Goal: Task Accomplishment & Management: Manage account settings

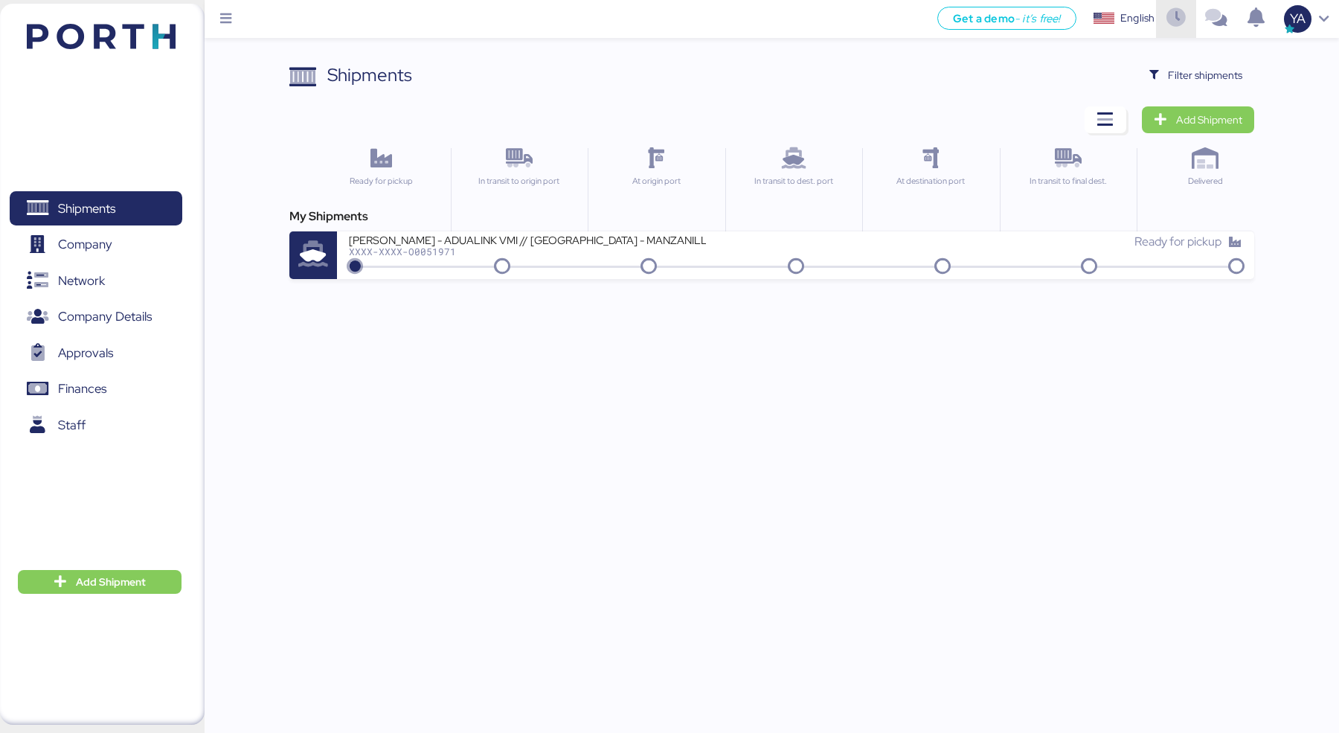
click at [1184, 33] on span "button" at bounding box center [1176, 19] width 25 height 40
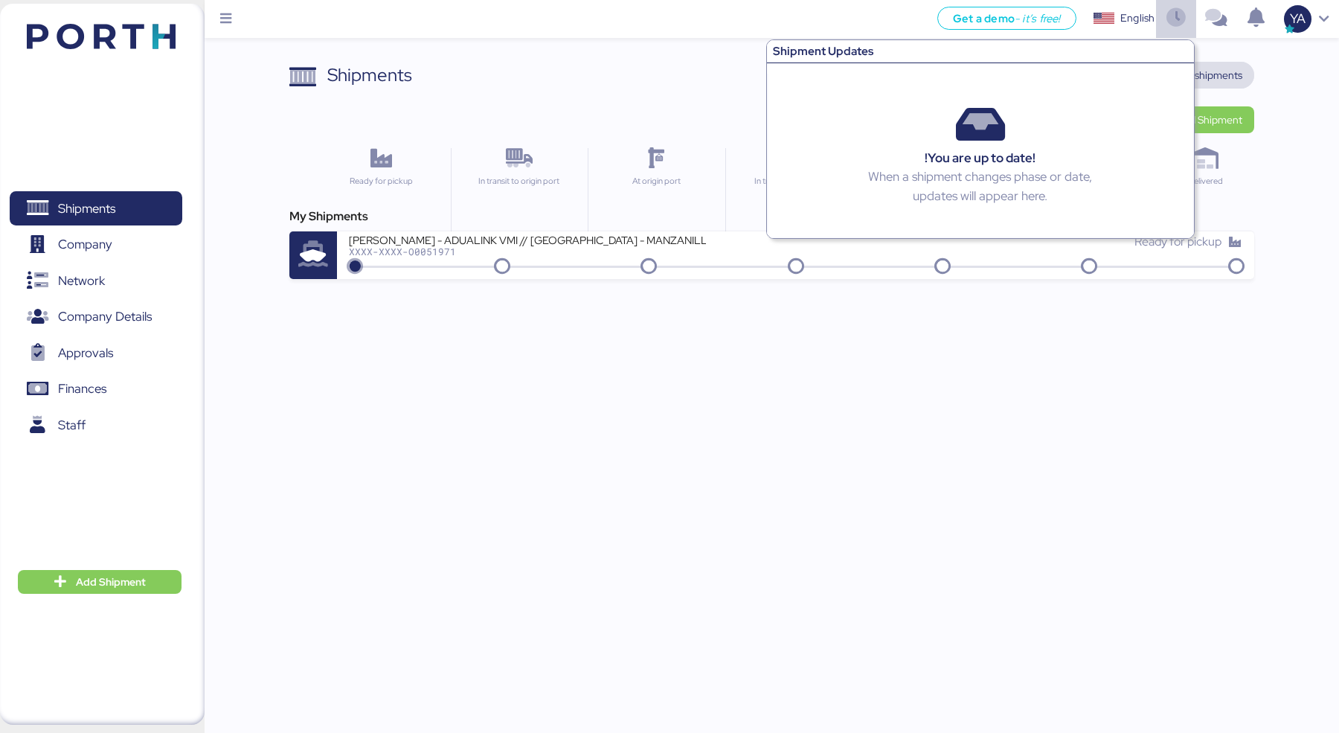
click at [1239, 66] on span "Filter shipments" at bounding box center [1205, 75] width 74 height 18
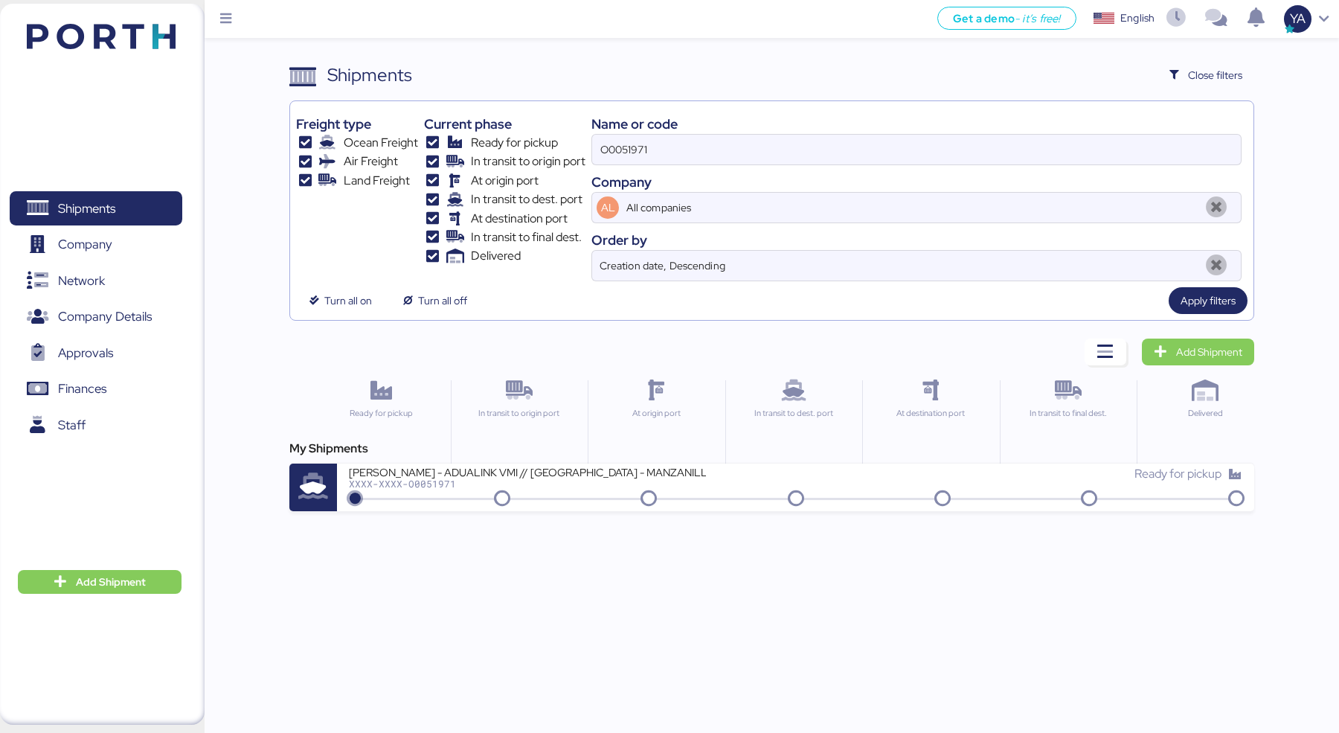
click at [1085, 128] on div "Name or code" at bounding box center [916, 124] width 650 height 20
click at [1085, 135] on input "O0051971" at bounding box center [916, 150] width 649 height 30
paste input "PCIU9236949"
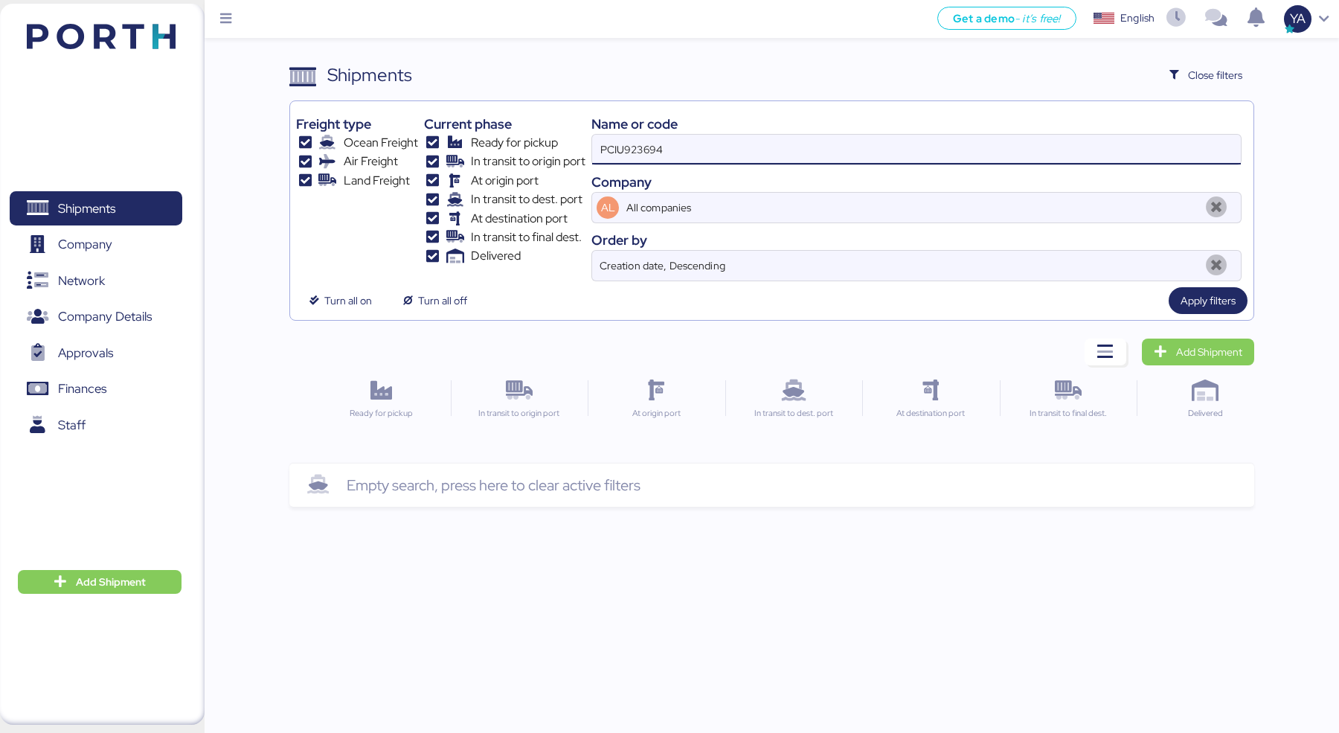
click at [989, 155] on input "PCIU923694" at bounding box center [916, 150] width 649 height 30
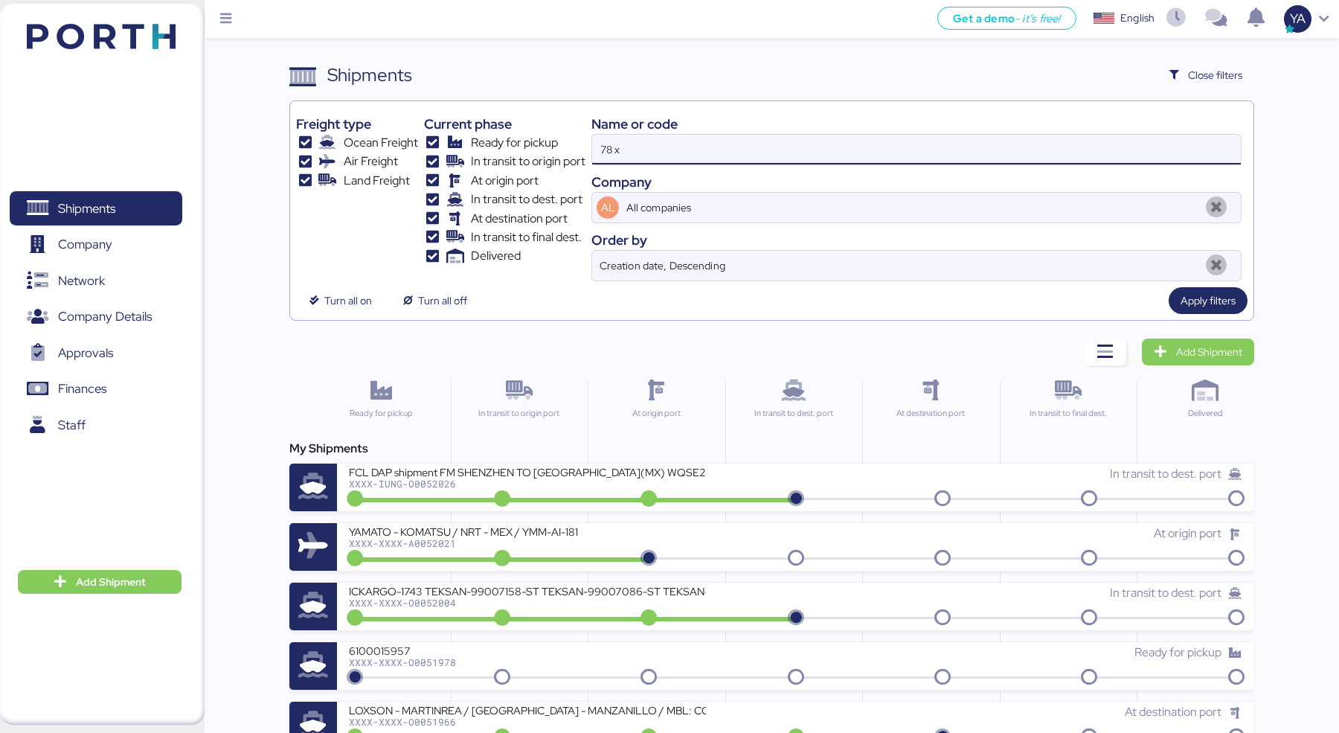
type input "78 x"
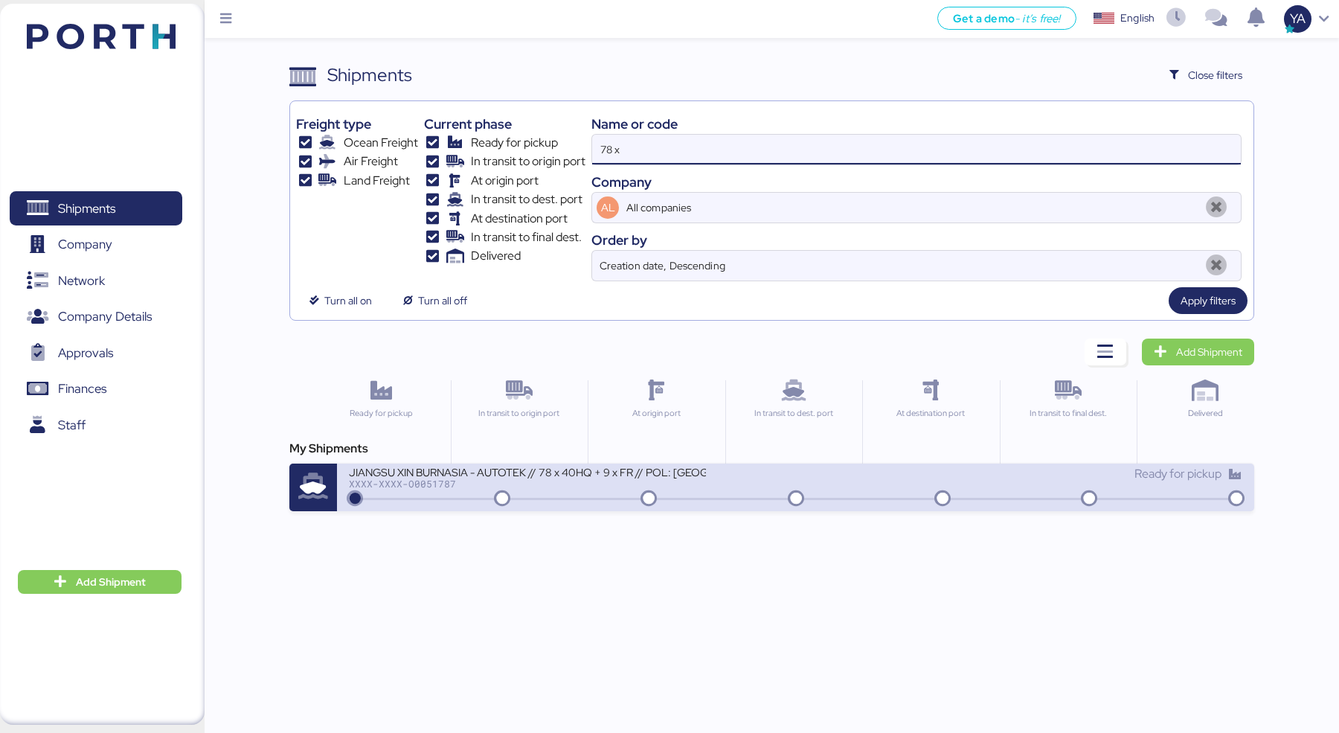
click at [530, 475] on div "JIANGSU XIN BURNASIA - AUTOTEK // 78 x 40HQ + 9 x FR // POL: [GEOGRAPHIC_DATA] …" at bounding box center [527, 471] width 357 height 13
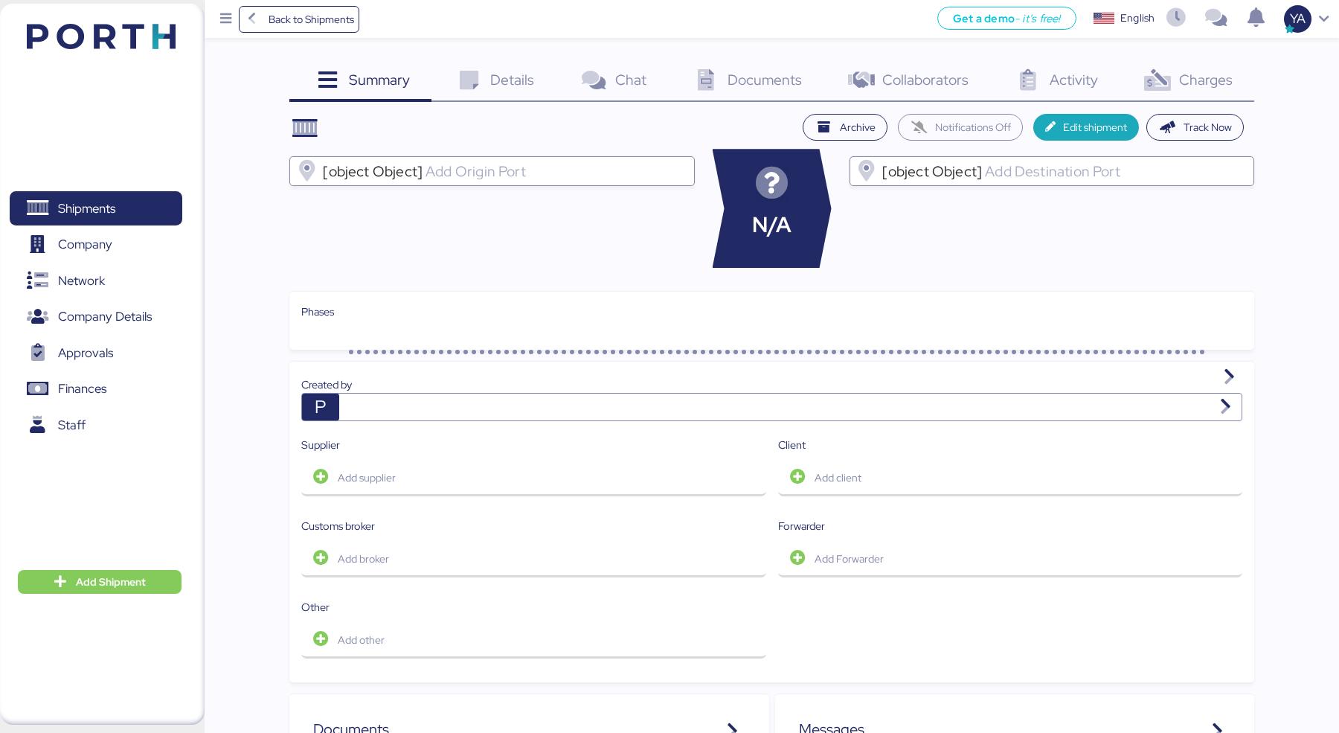
click at [1224, 71] on span "Charges" at bounding box center [1206, 79] width 54 height 19
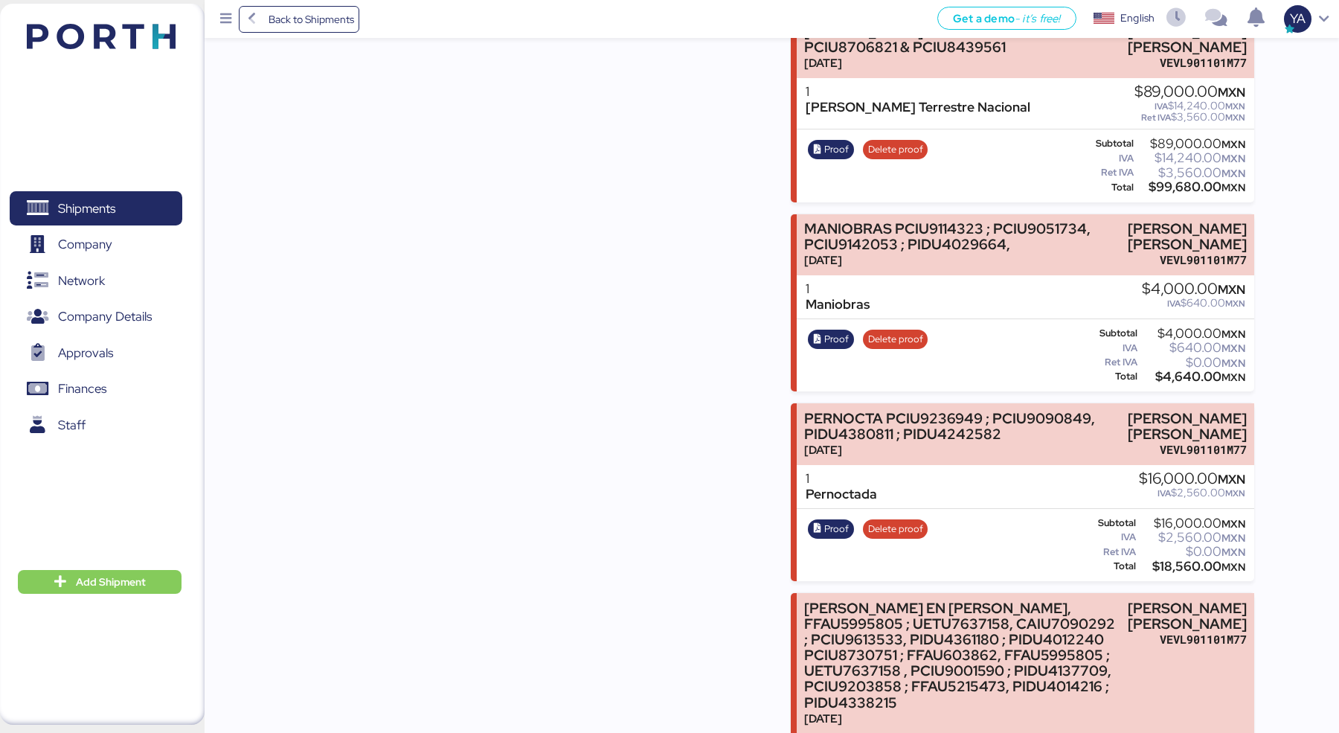
scroll to position [4032, 0]
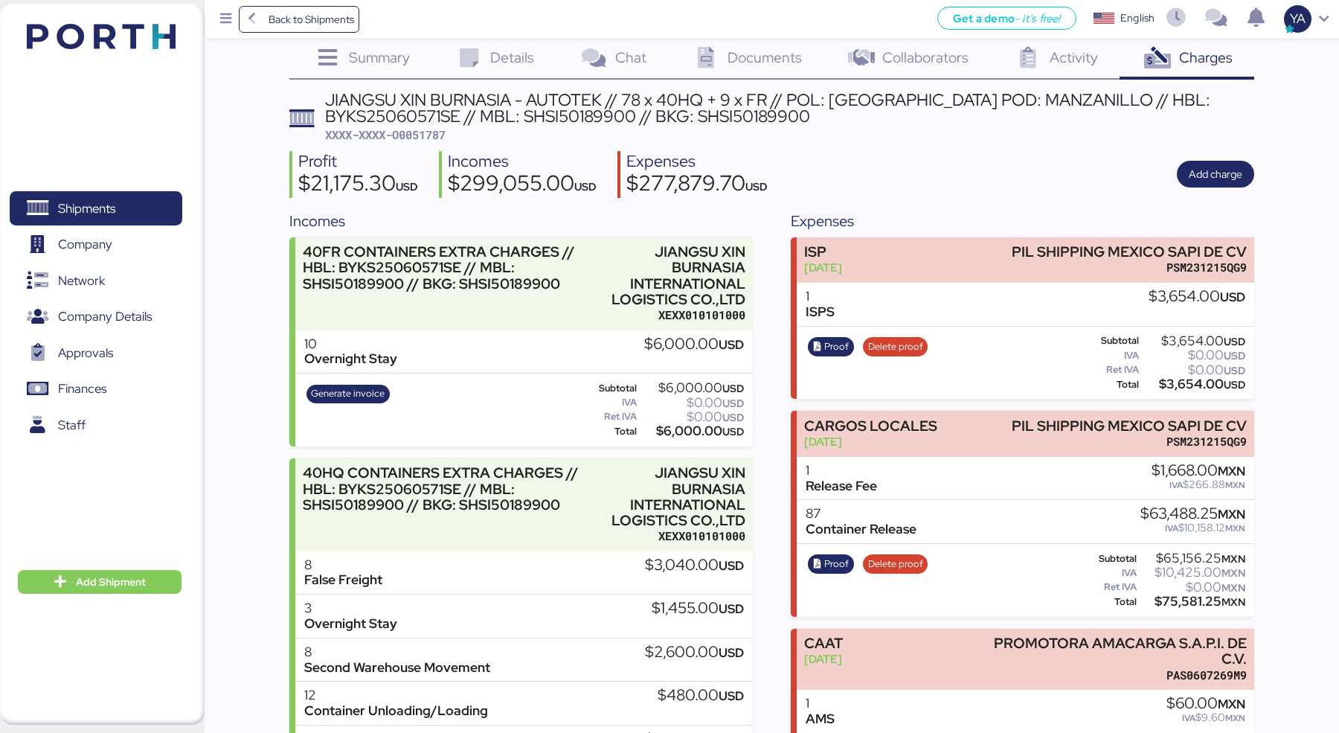
scroll to position [0, 0]
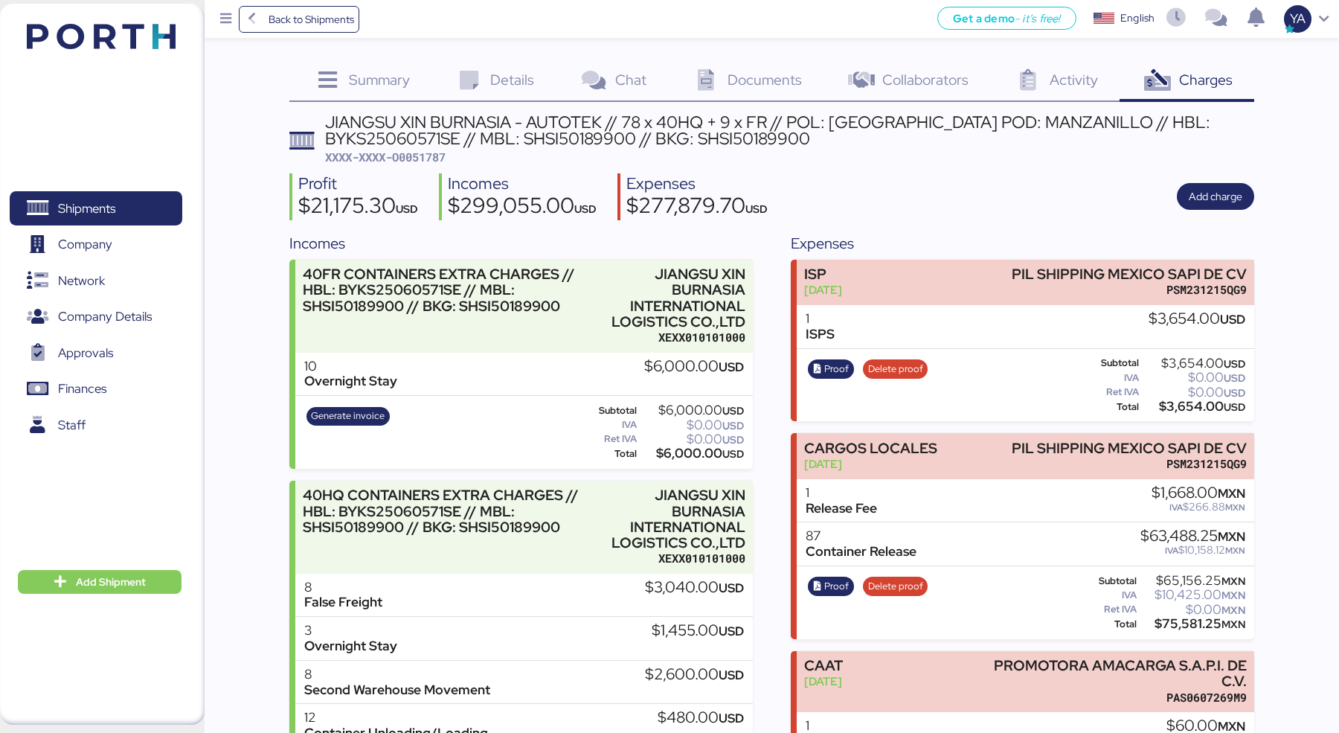
click at [922, 178] on div "Profit $21,175.30 USD Incomes $299,055.00 USD Expenses $277,879.70 USD Add char…" at bounding box center [771, 196] width 964 height 47
click at [279, 11] on span "Back to Shipments" at bounding box center [312, 19] width 86 height 18
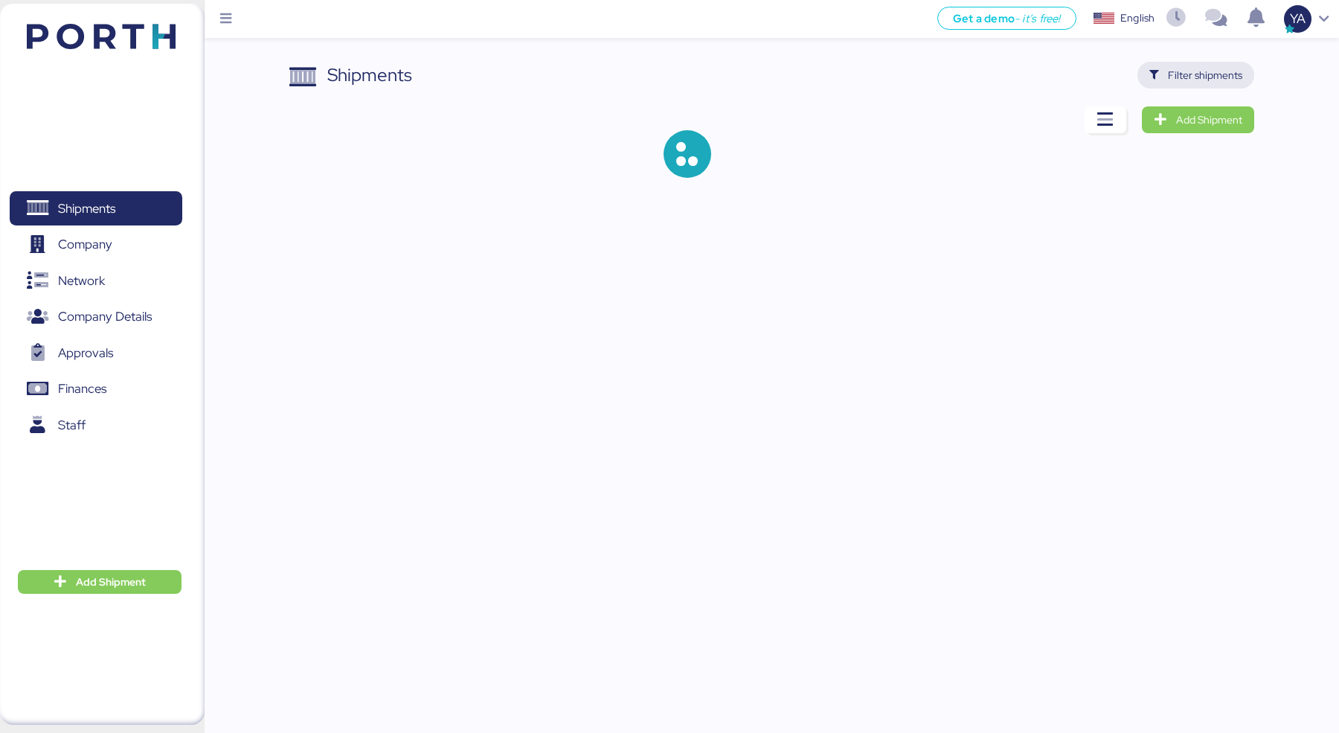
click at [1178, 68] on span "Filter shipments" at bounding box center [1205, 75] width 74 height 18
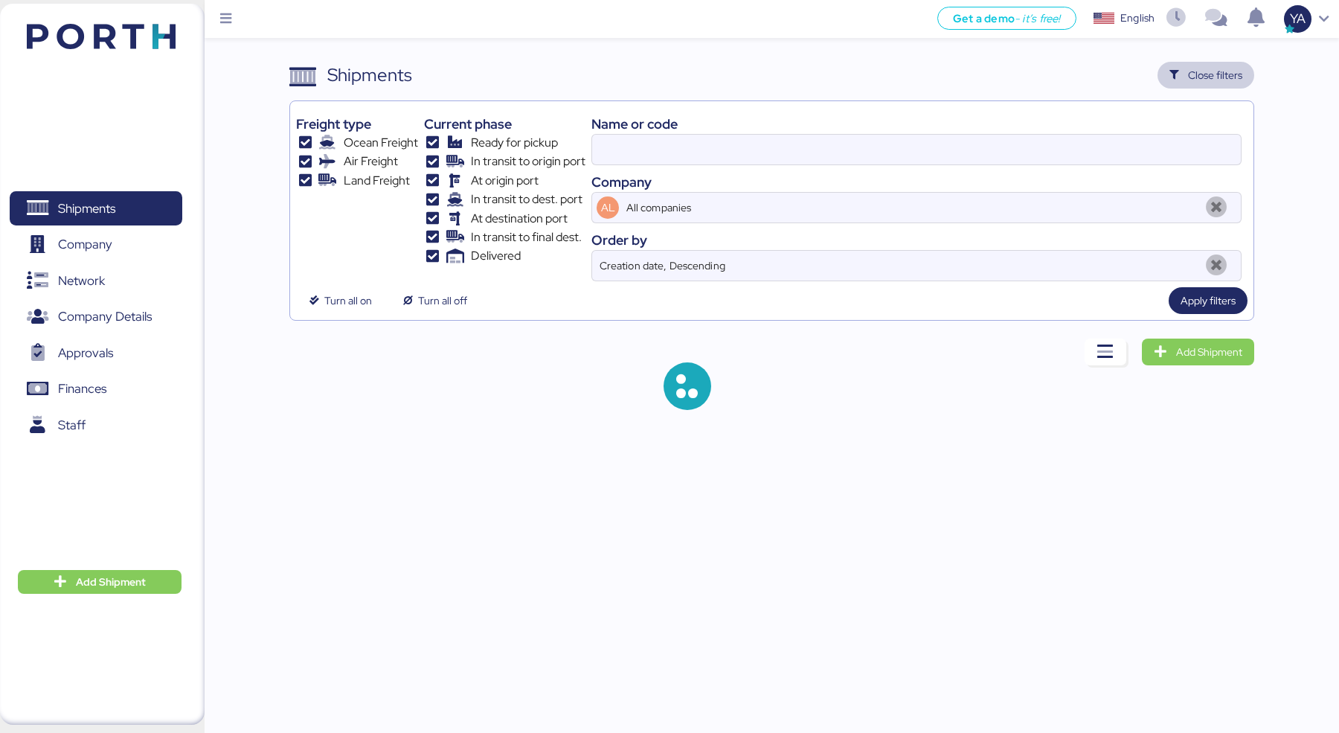
click at [1048, 165] on div "Name or code Company AL All companies Order by Creation date, Descending" at bounding box center [916, 194] width 650 height 174
click at [1048, 154] on input at bounding box center [916, 150] width 649 height 30
paste input "O0051986"
type input "O0051986"
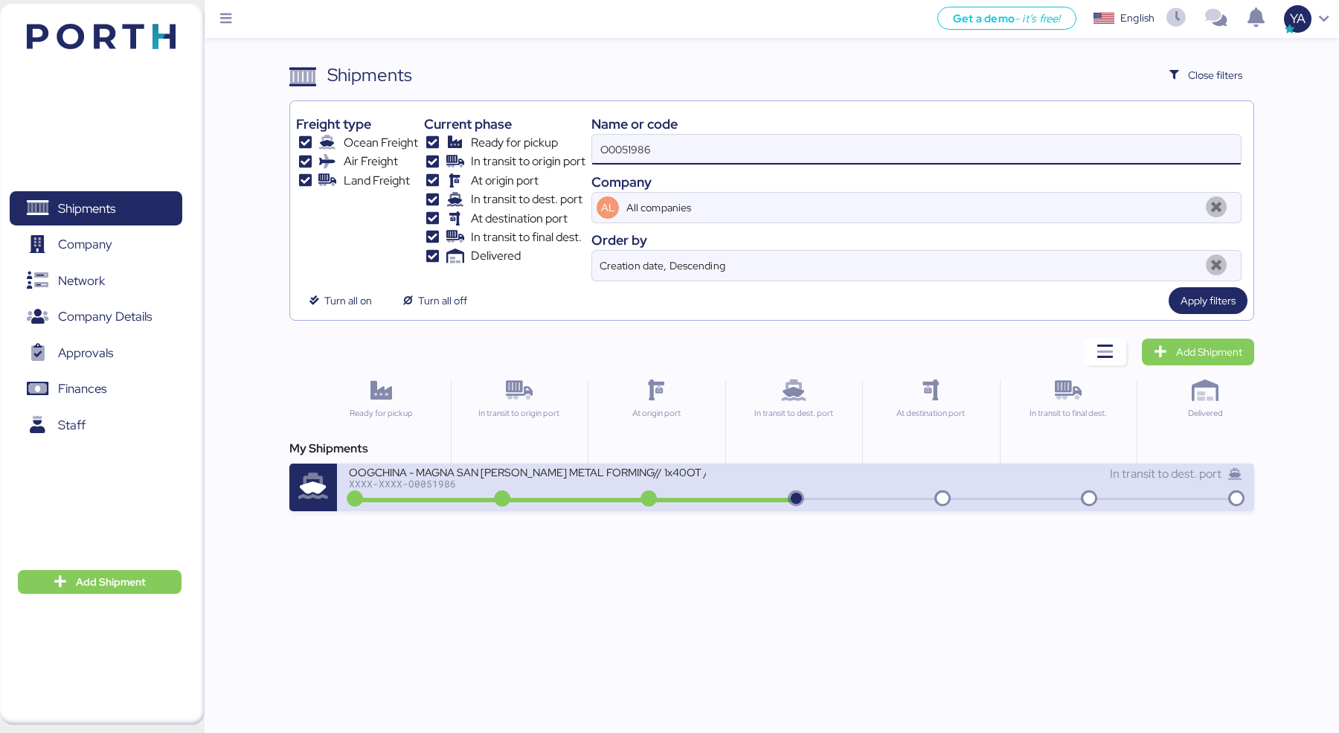
click at [740, 466] on div "OOGCHINA - MAGNA SAN [PERSON_NAME] METAL FORMING// 1x40OT // YANTIAN - MANZANIL…" at bounding box center [572, 481] width 446 height 32
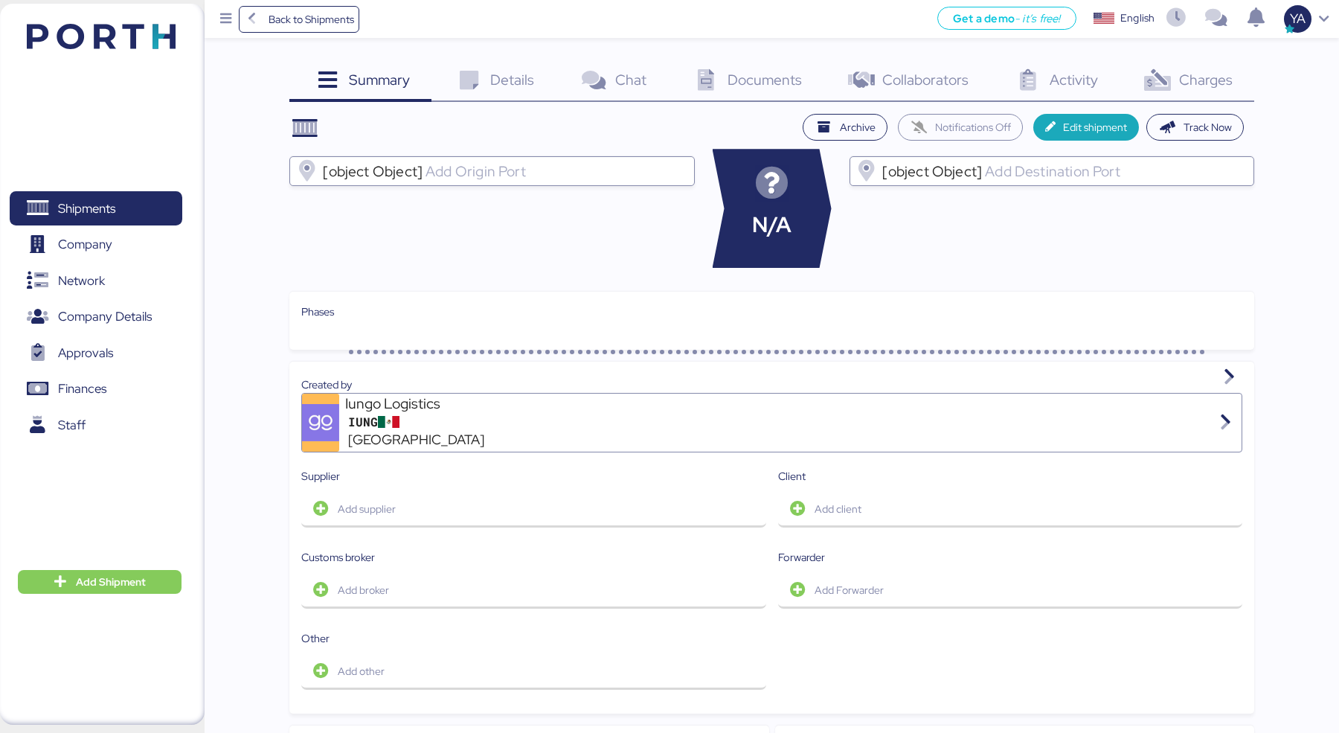
click at [1196, 109] on div "Summary 0 Details 0 Chat 0 Documents 0 Collaborators 0 Activity 0 Charges 0 Arc…" at bounding box center [771, 651] width 964 height 1179
click at [1196, 96] on div "Charges 0" at bounding box center [1187, 82] width 135 height 40
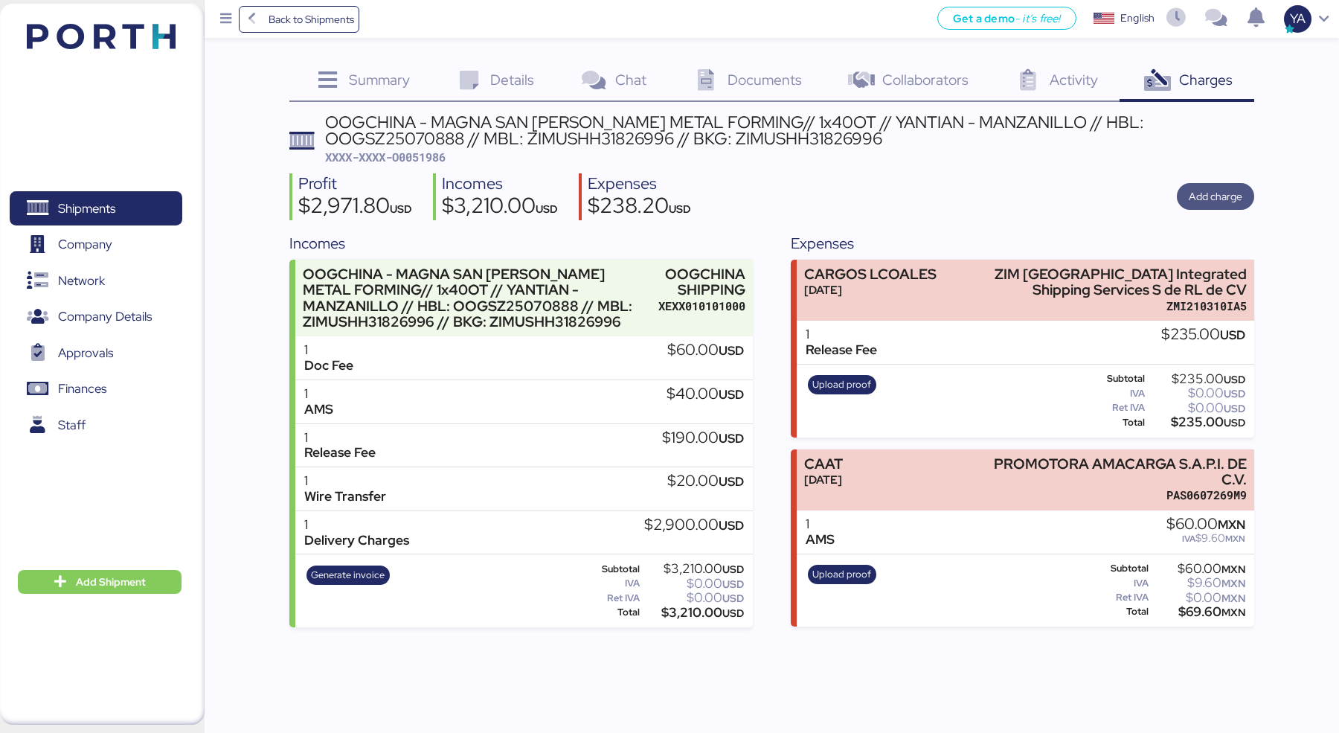
click at [1209, 191] on span "Add charge" at bounding box center [1216, 196] width 54 height 18
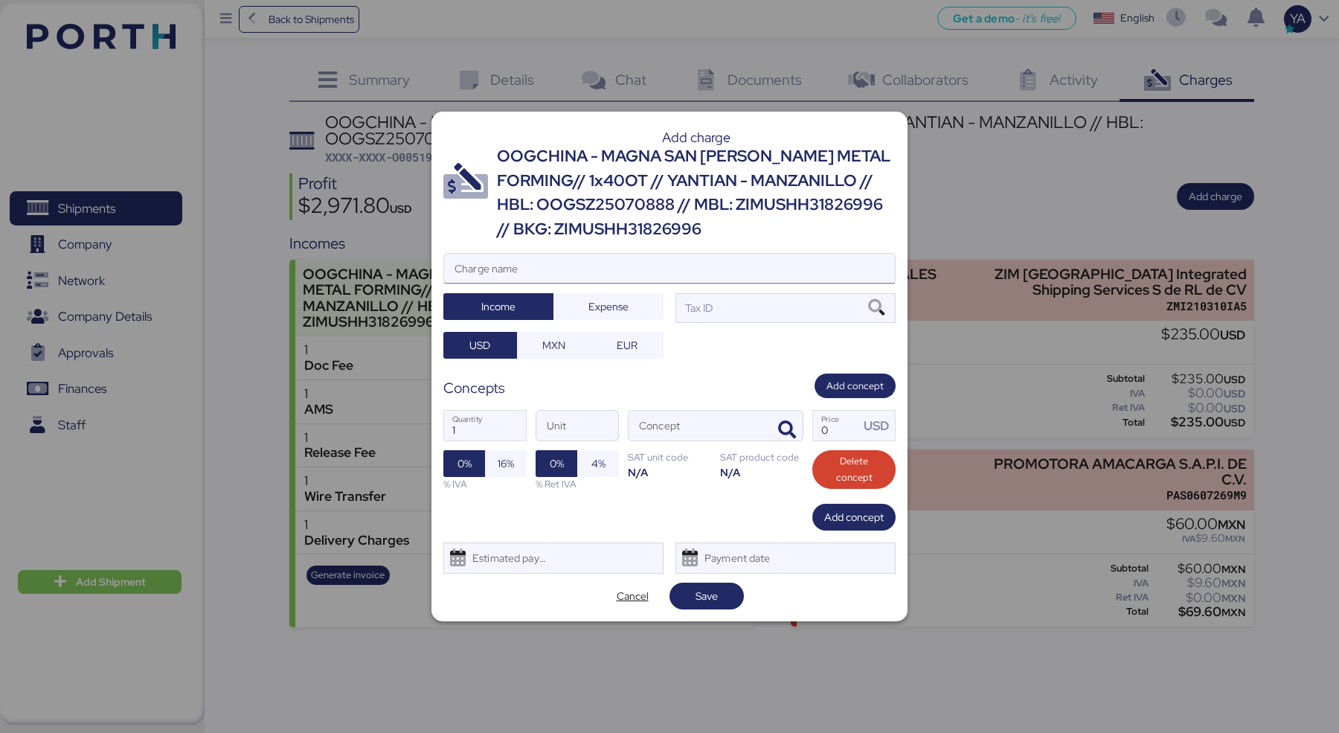
click at [747, 264] on input "Charge name" at bounding box center [669, 269] width 451 height 30
type input "s"
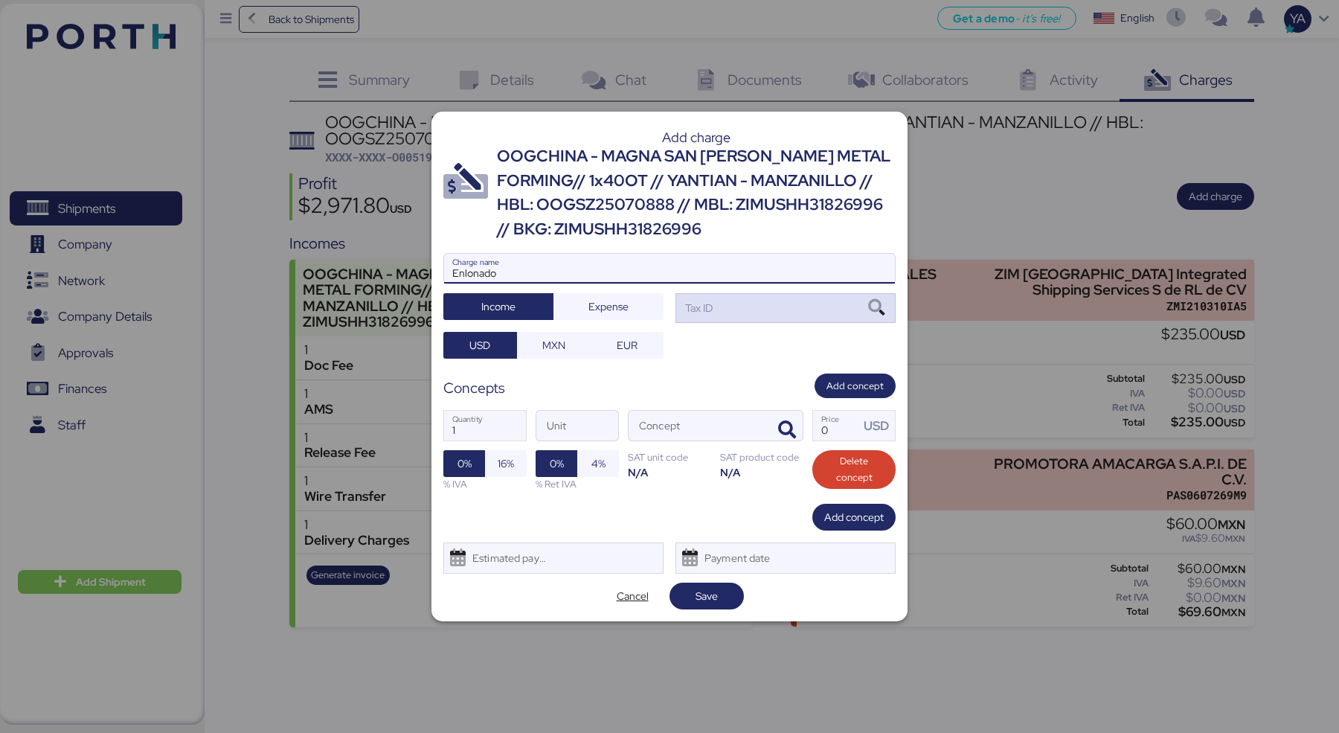
type input "Enlonado"
click at [772, 302] on div "Tax ID" at bounding box center [786, 308] width 220 height 30
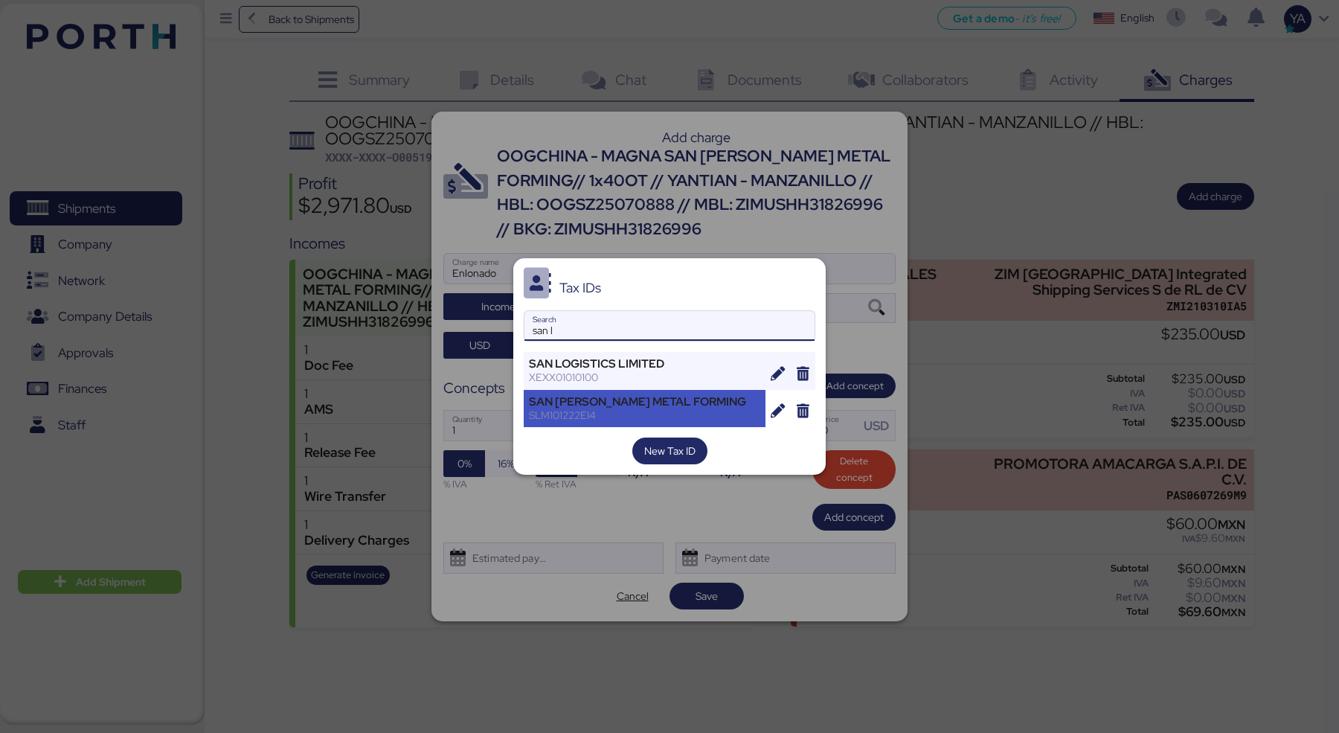
type input "san l"
click at [654, 406] on div "SAN [PERSON_NAME] METAL FORMING" at bounding box center [644, 401] width 231 height 13
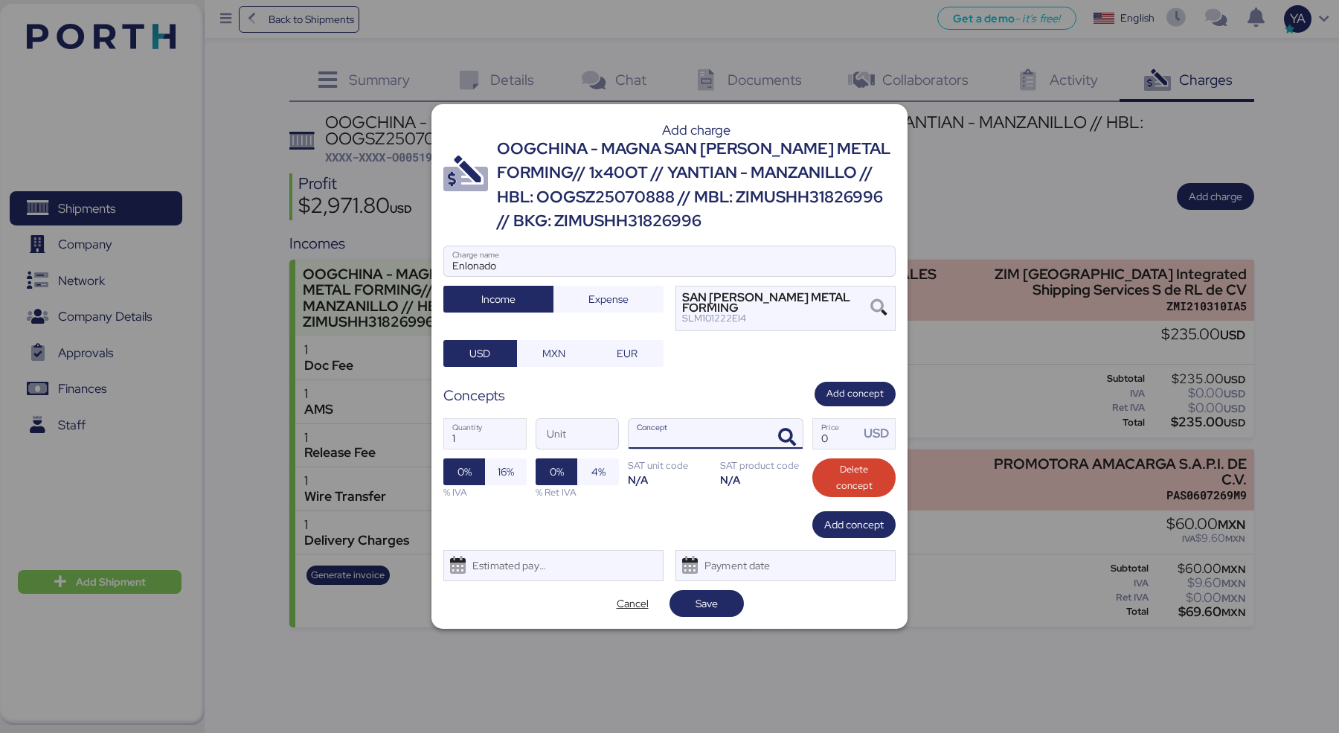
click at [671, 424] on input "Concept" at bounding box center [698, 434] width 138 height 30
click at [785, 429] on icon "button" at bounding box center [787, 438] width 18 height 18
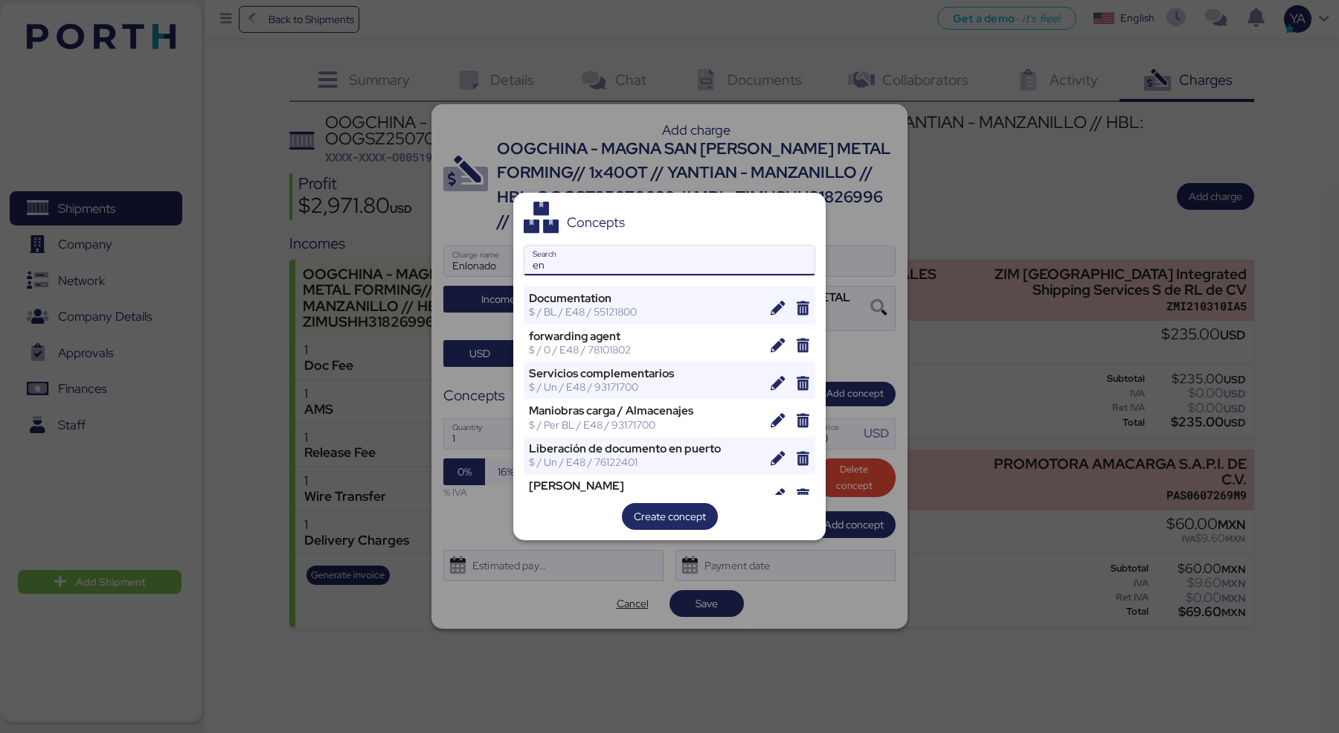
type input "e"
type input "l"
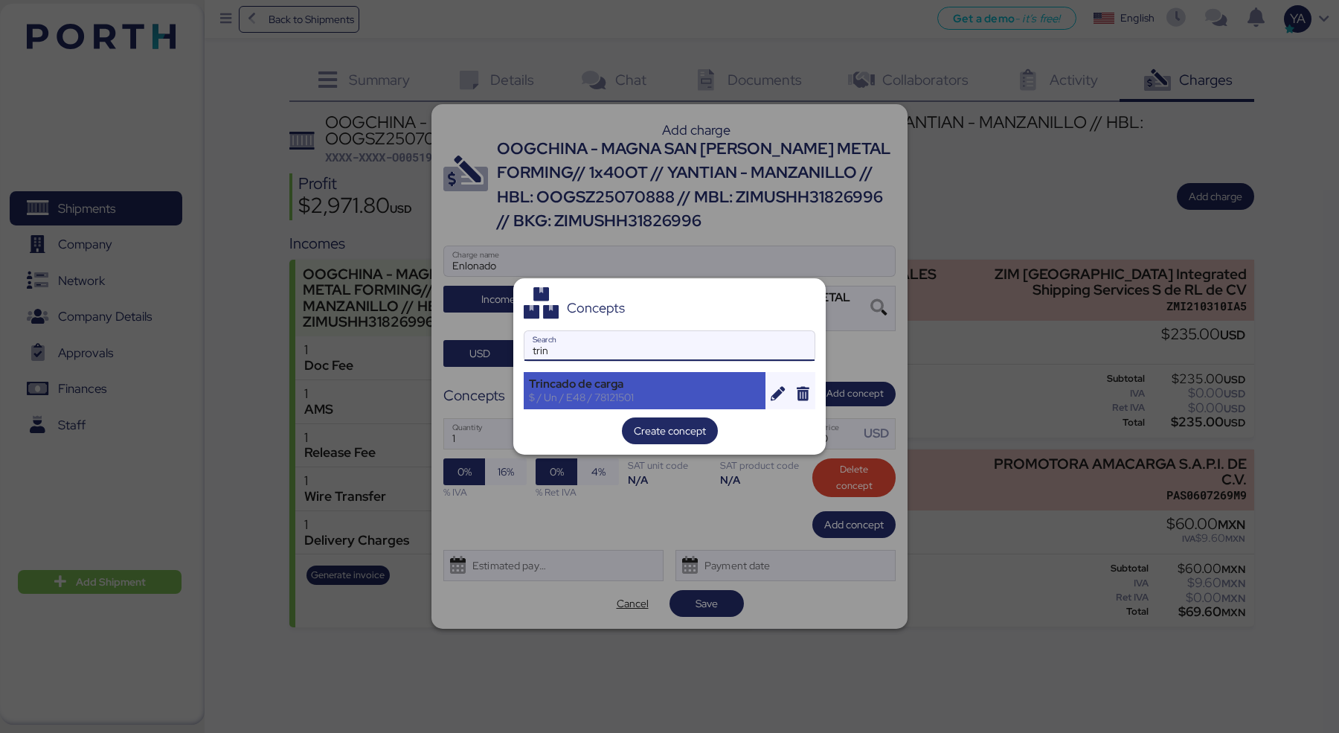
type input "trin"
click at [685, 394] on div "$ / Un / E48 / 78121501" at bounding box center [644, 397] width 231 height 13
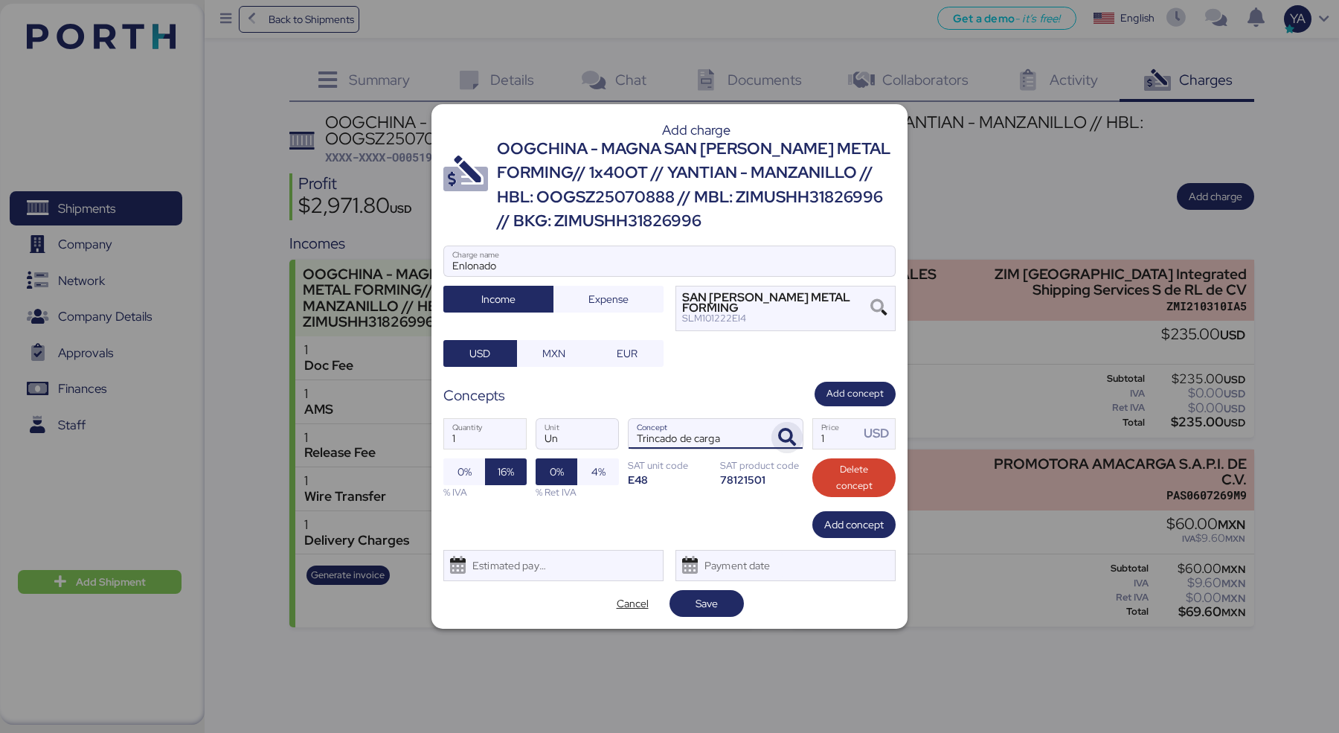
click at [790, 429] on icon "button" at bounding box center [787, 438] width 18 height 18
click at [694, 424] on input "Trincado de carga" at bounding box center [698, 434] width 138 height 30
type input "Enlonado"
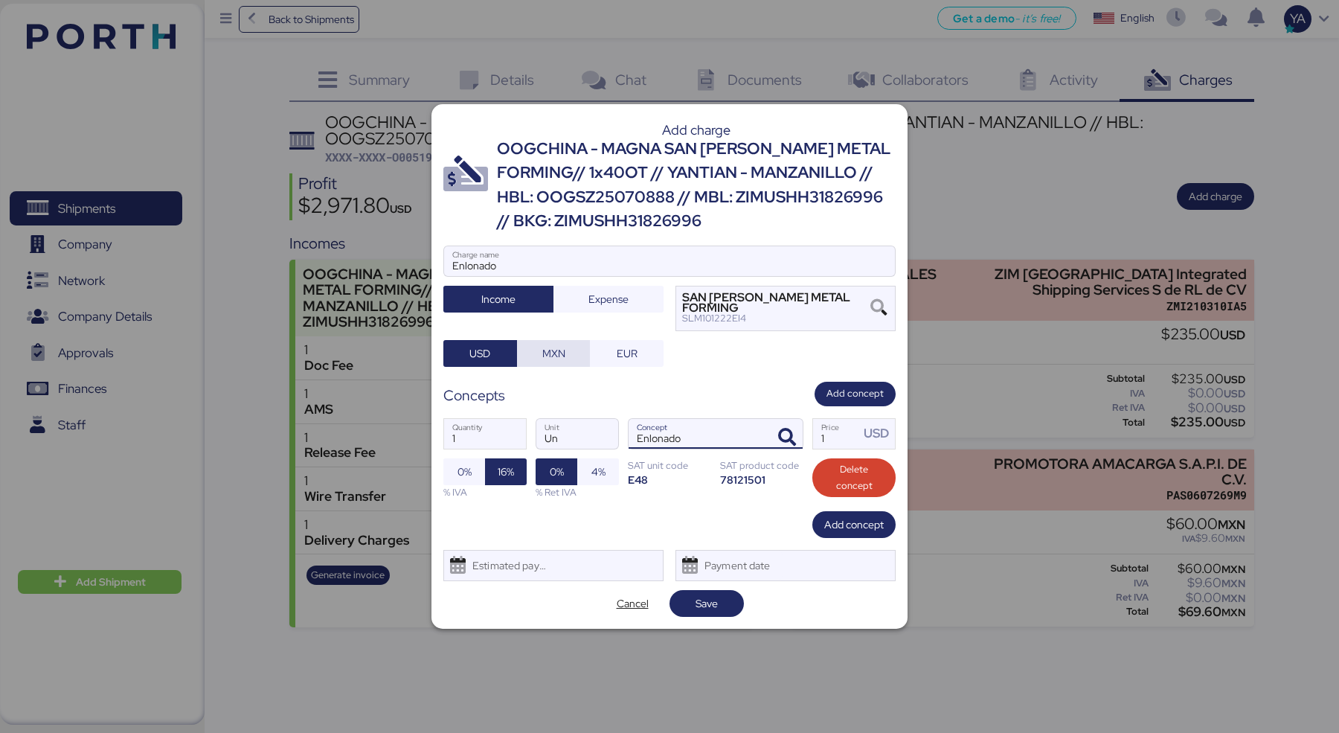
click at [540, 349] on span "MXN" at bounding box center [554, 353] width 50 height 21
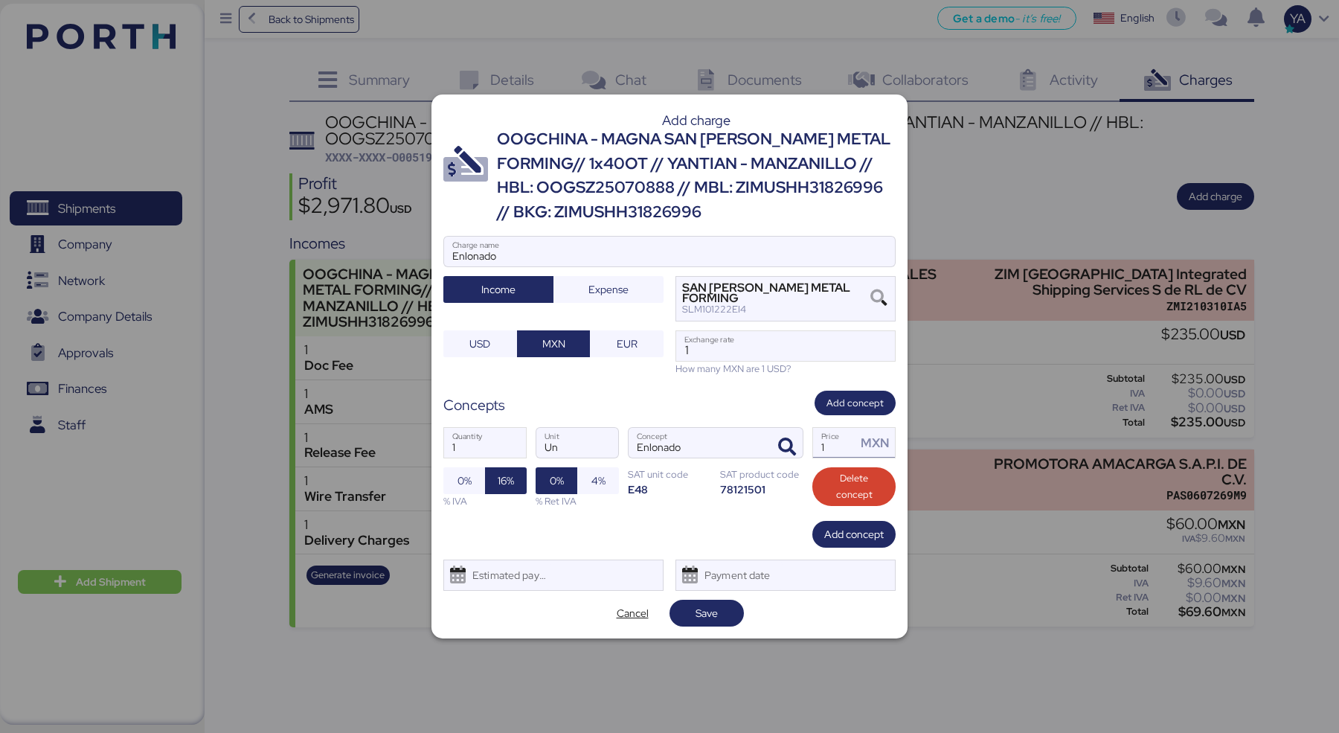
click at [827, 437] on input "1" at bounding box center [834, 443] width 43 height 30
type input "2500"
click at [475, 435] on input "1" at bounding box center [485, 443] width 82 height 30
click at [723, 603] on span "Save" at bounding box center [706, 613] width 51 height 21
type input "2"
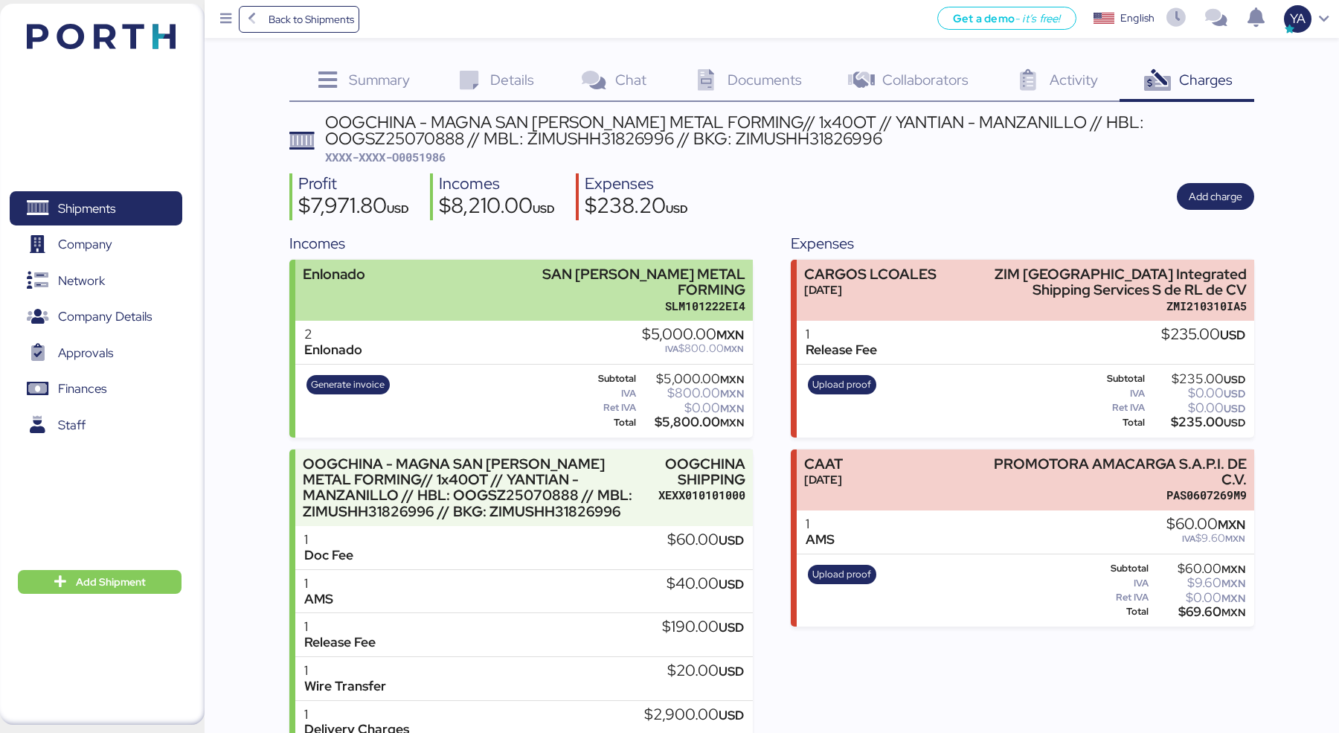
click at [664, 298] on div "SLM101222EI4" at bounding box center [613, 306] width 266 height 16
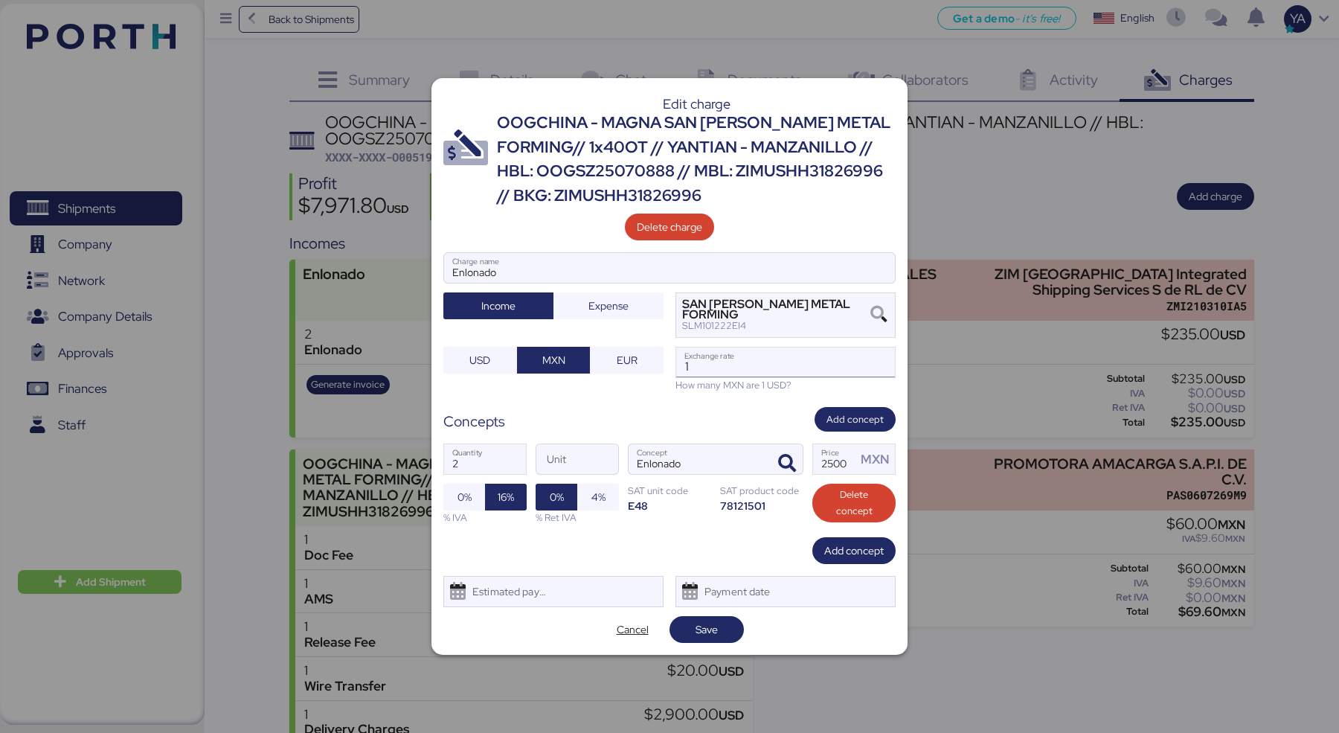
click at [789, 363] on input "1" at bounding box center [785, 362] width 219 height 30
paste input "18.7295"
type input "18.7295"
click at [708, 632] on span "Save" at bounding box center [707, 629] width 74 height 27
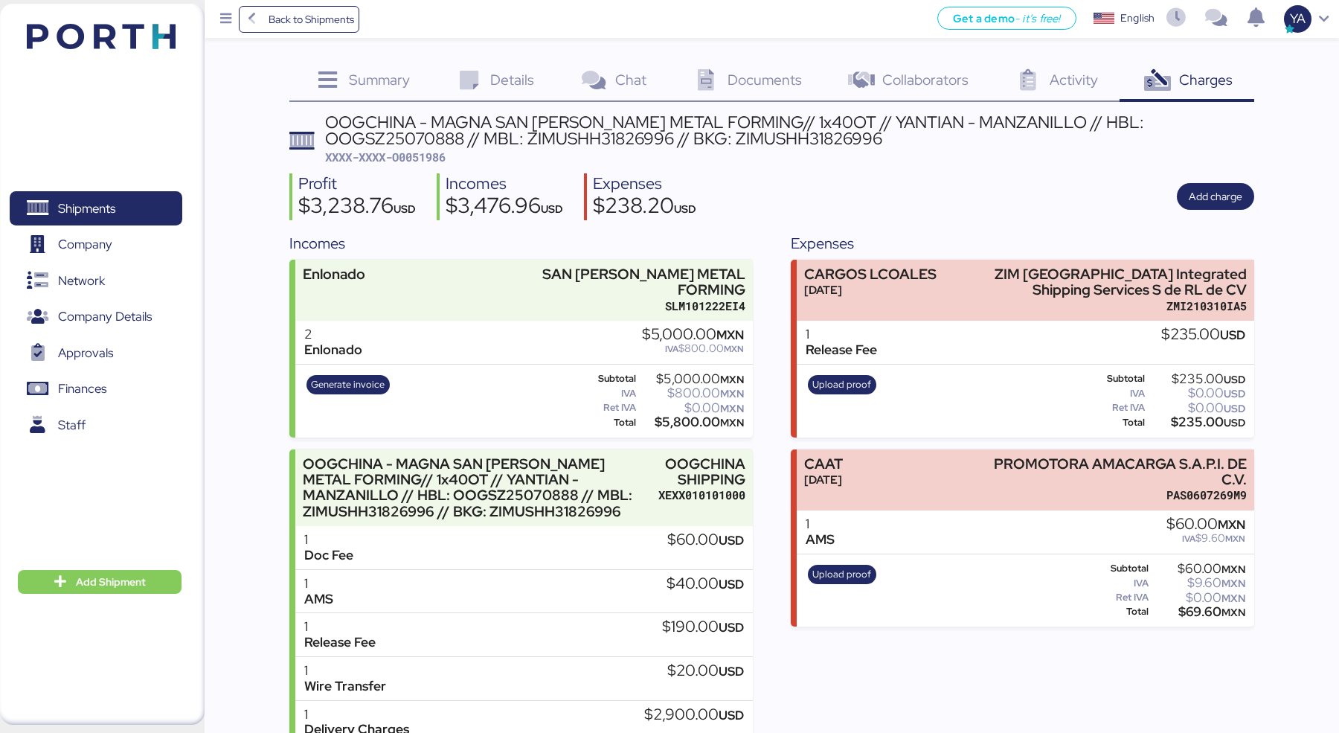
click at [412, 154] on span "XXXX-XXXX-O0051986" at bounding box center [385, 157] width 121 height 15
copy span "O0051986"
click at [425, 157] on span "XXXX-XXXX-O0051986" at bounding box center [385, 157] width 121 height 15
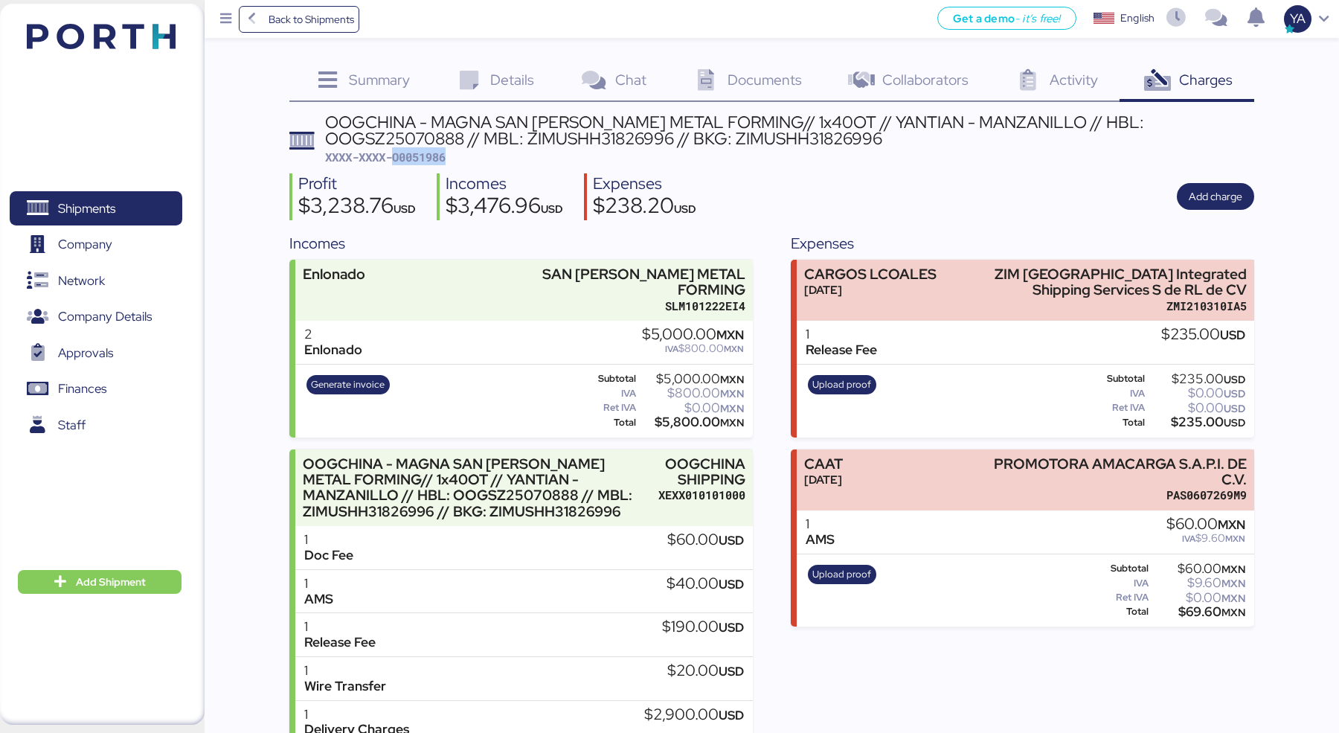
copy span "O0051986"
click at [460, 68] on div "Details 0" at bounding box center [494, 82] width 125 height 40
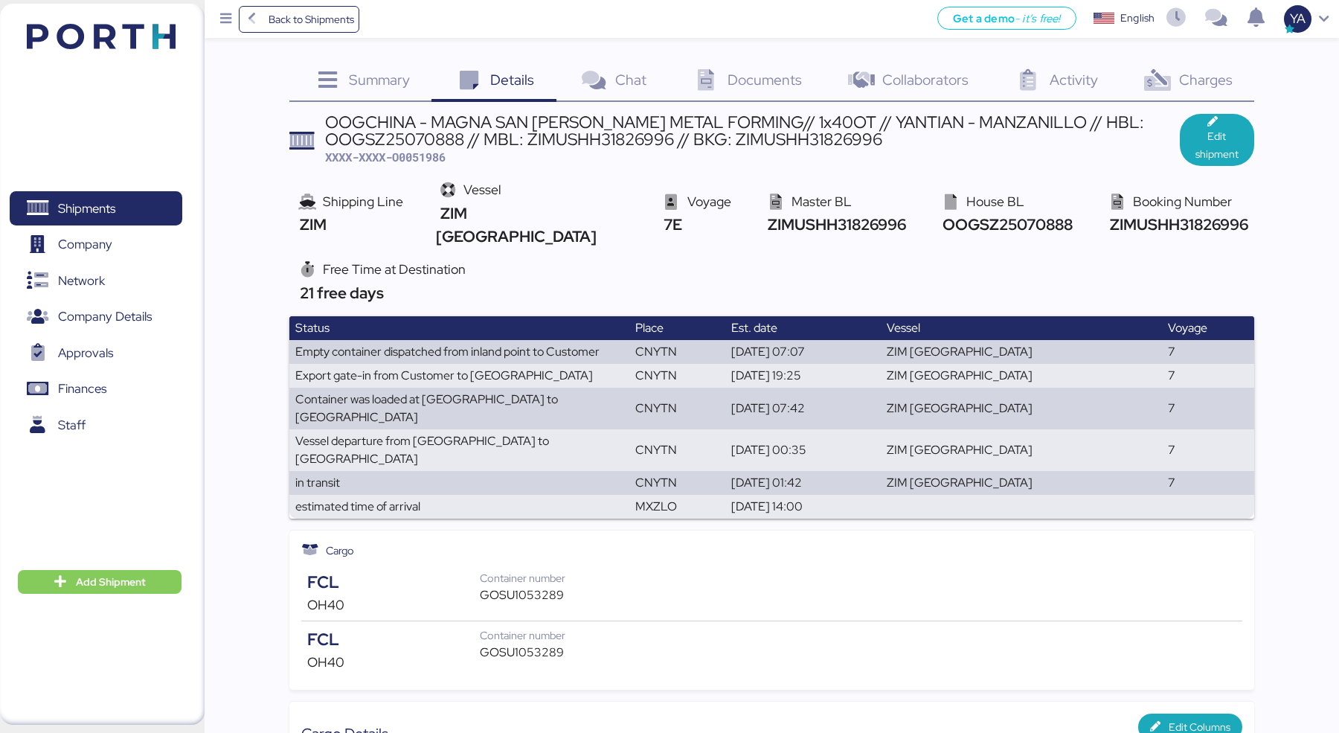
click at [721, 77] on icon at bounding box center [706, 81] width 32 height 22
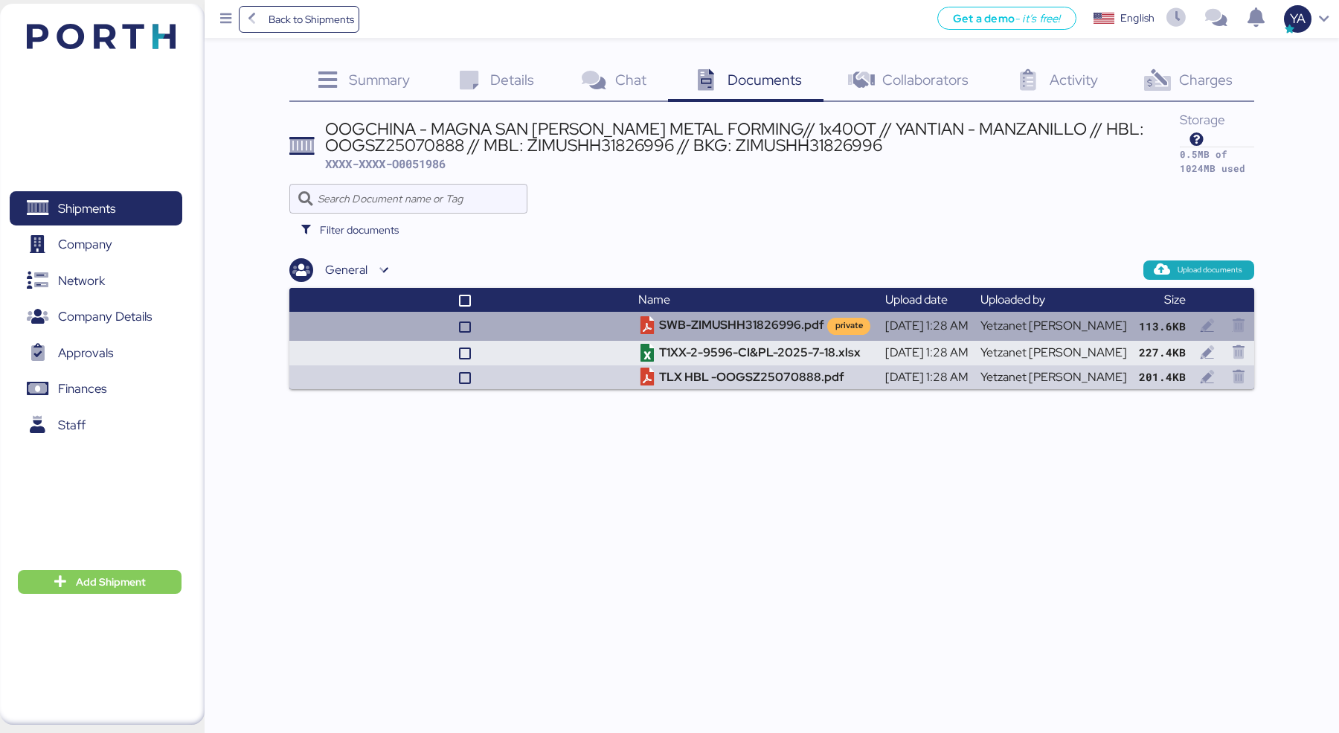
click at [632, 331] on td at bounding box center [460, 326] width 343 height 28
click at [699, 331] on td "SWB-ZIMUSHH31826996.pdf private" at bounding box center [755, 326] width 246 height 28
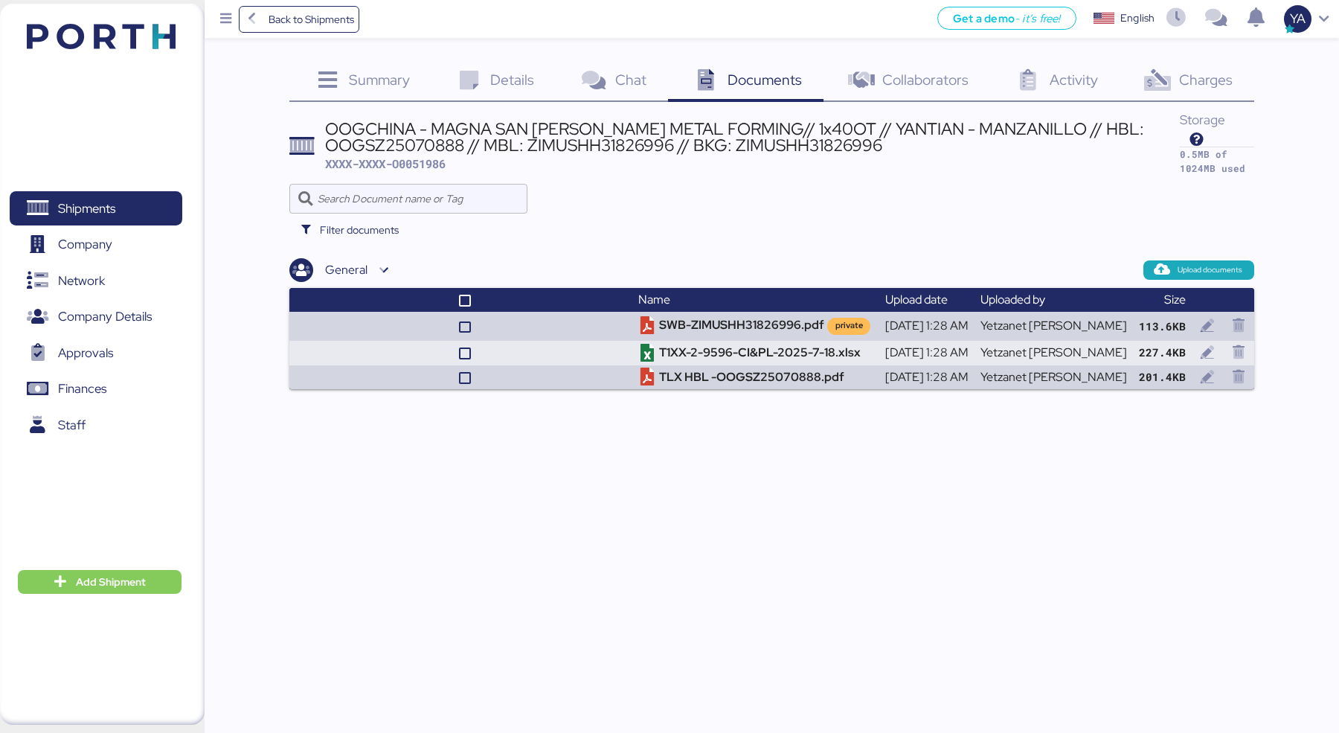
click at [1197, 74] on span "Charges" at bounding box center [1206, 79] width 54 height 19
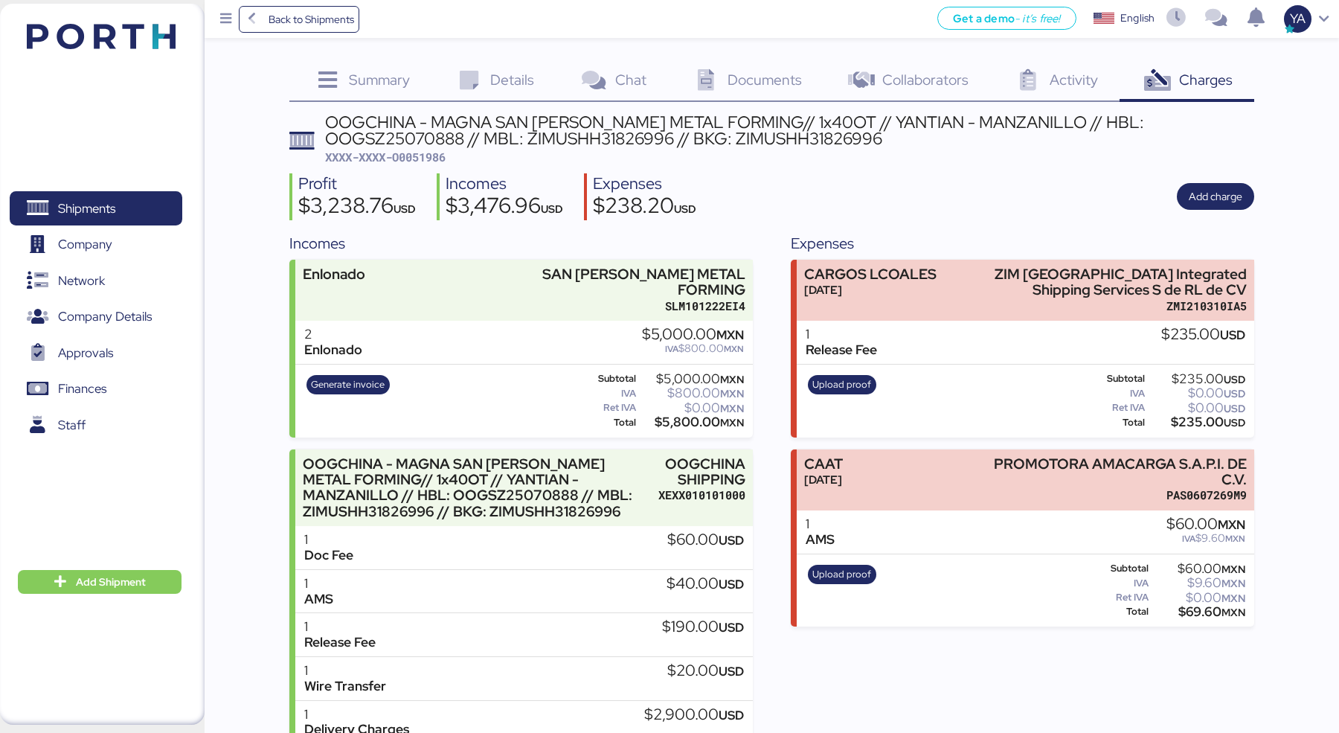
click at [343, 34] on div "Back to Shipments Get a demo - it’s free! Get a demo English Inglés English YA" at bounding box center [772, 19] width 1135 height 38
click at [336, 19] on span "Back to Shipments" at bounding box center [312, 19] width 86 height 18
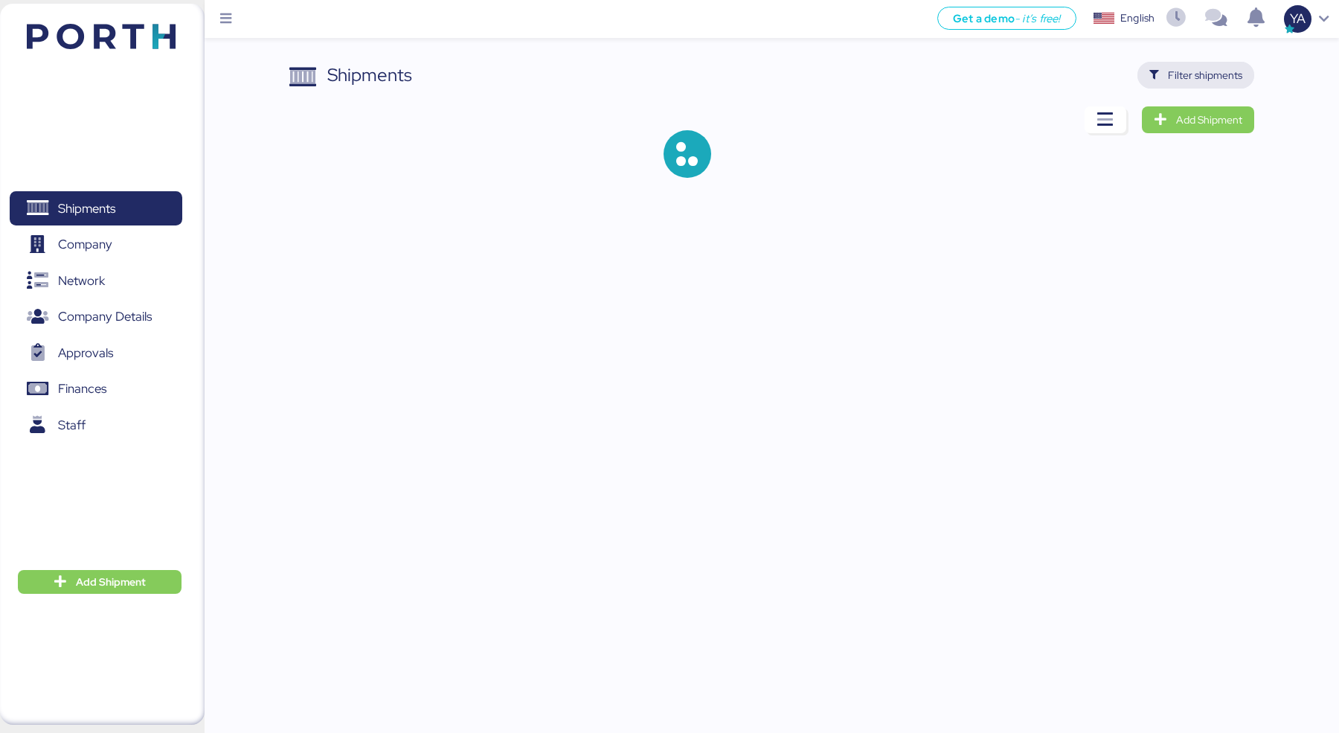
click at [1195, 69] on span "Filter shipments" at bounding box center [1205, 75] width 74 height 18
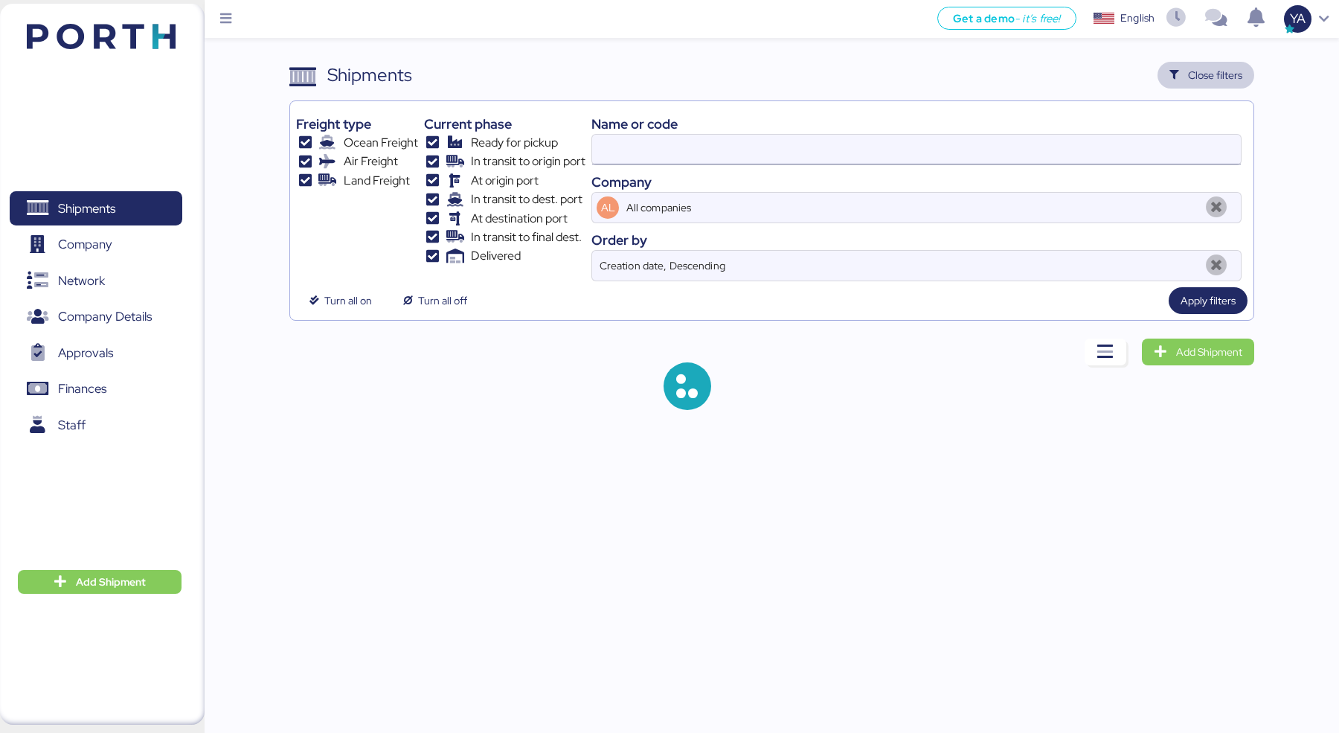
click at [966, 150] on input at bounding box center [916, 150] width 649 height 30
paste input "O0051949"
type input "O0051949"
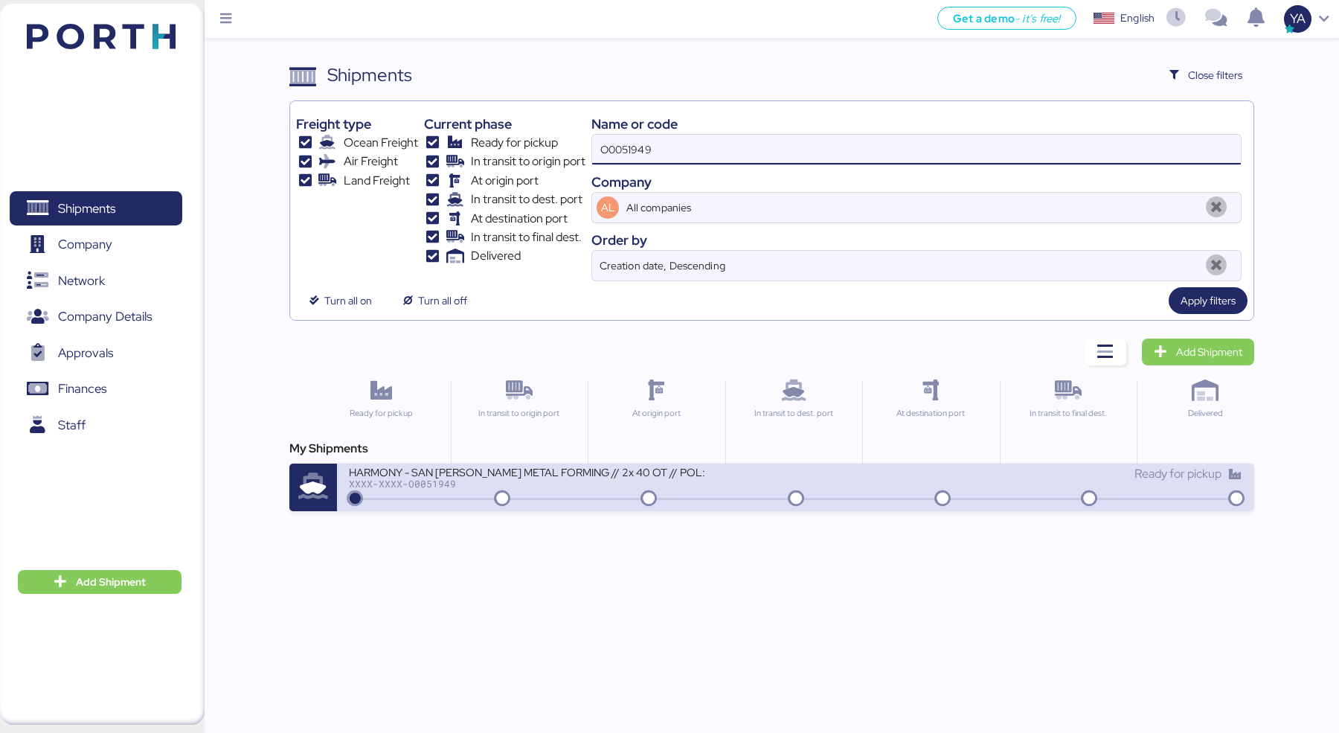
click at [415, 478] on div "XXXX-XXXX-O0051949" at bounding box center [527, 483] width 357 height 10
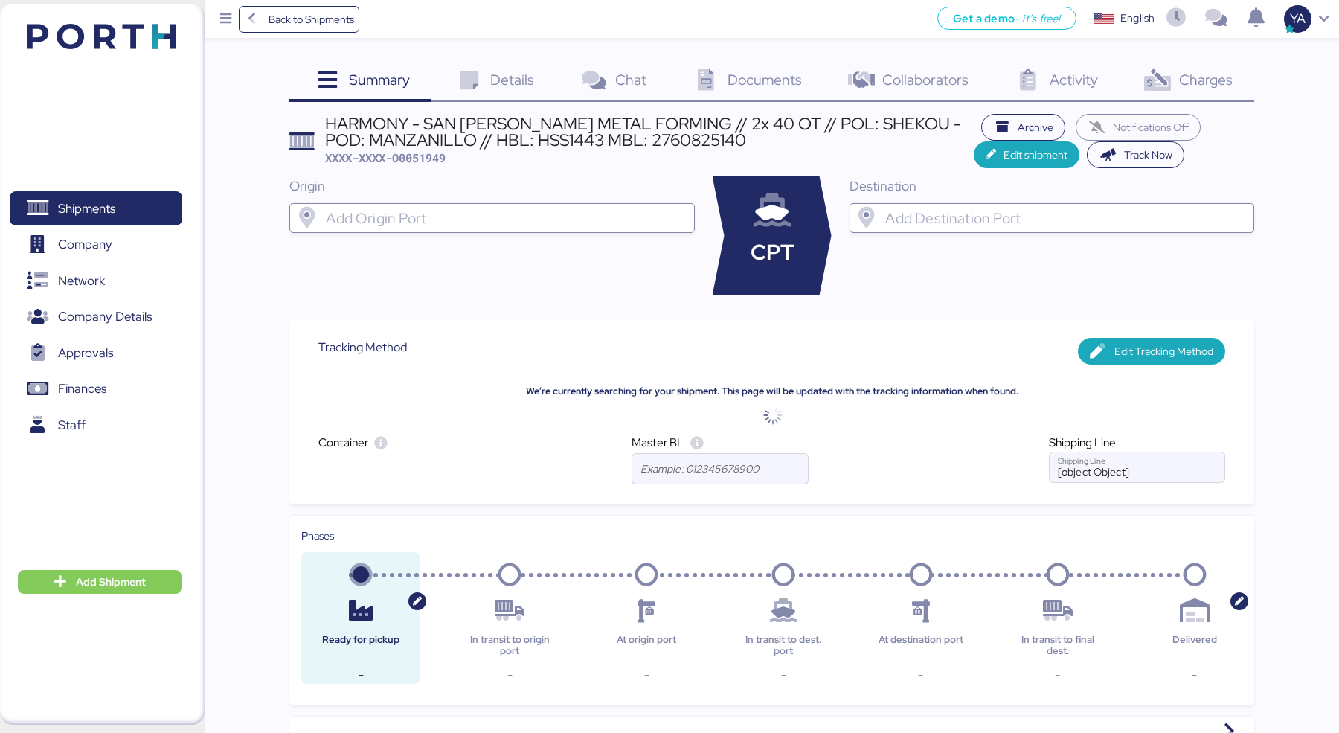
click at [757, 82] on span "Documents" at bounding box center [765, 79] width 74 height 19
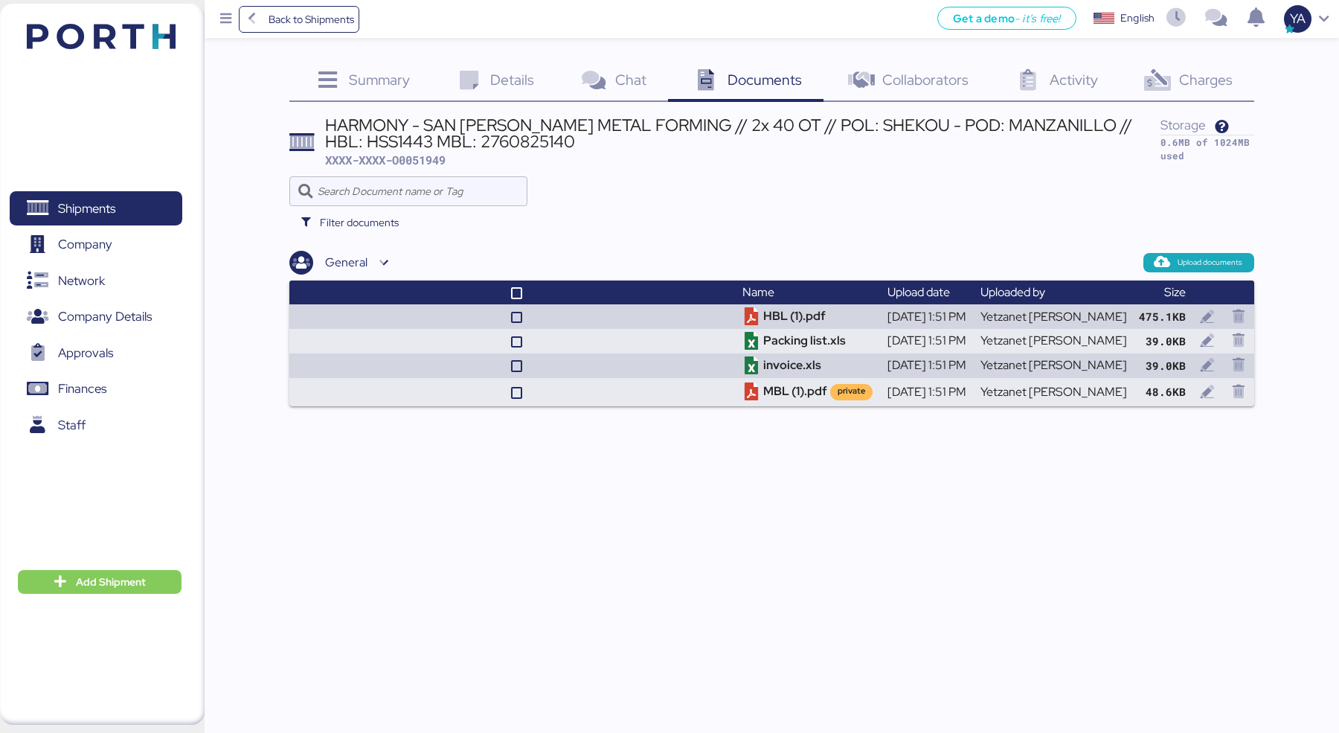
click at [1212, 71] on span "Charges" at bounding box center [1206, 79] width 54 height 19
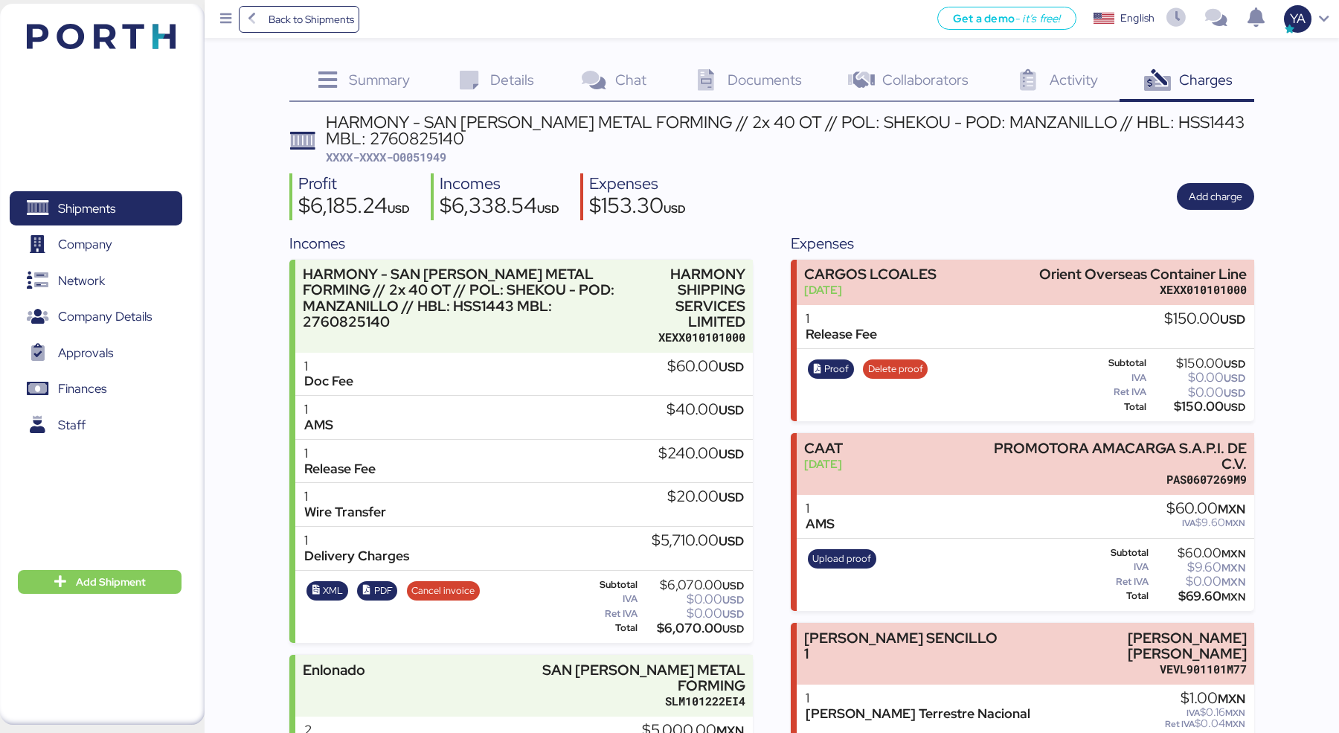
click at [432, 153] on span "XXXX-XXXX-O0051949" at bounding box center [386, 157] width 121 height 15
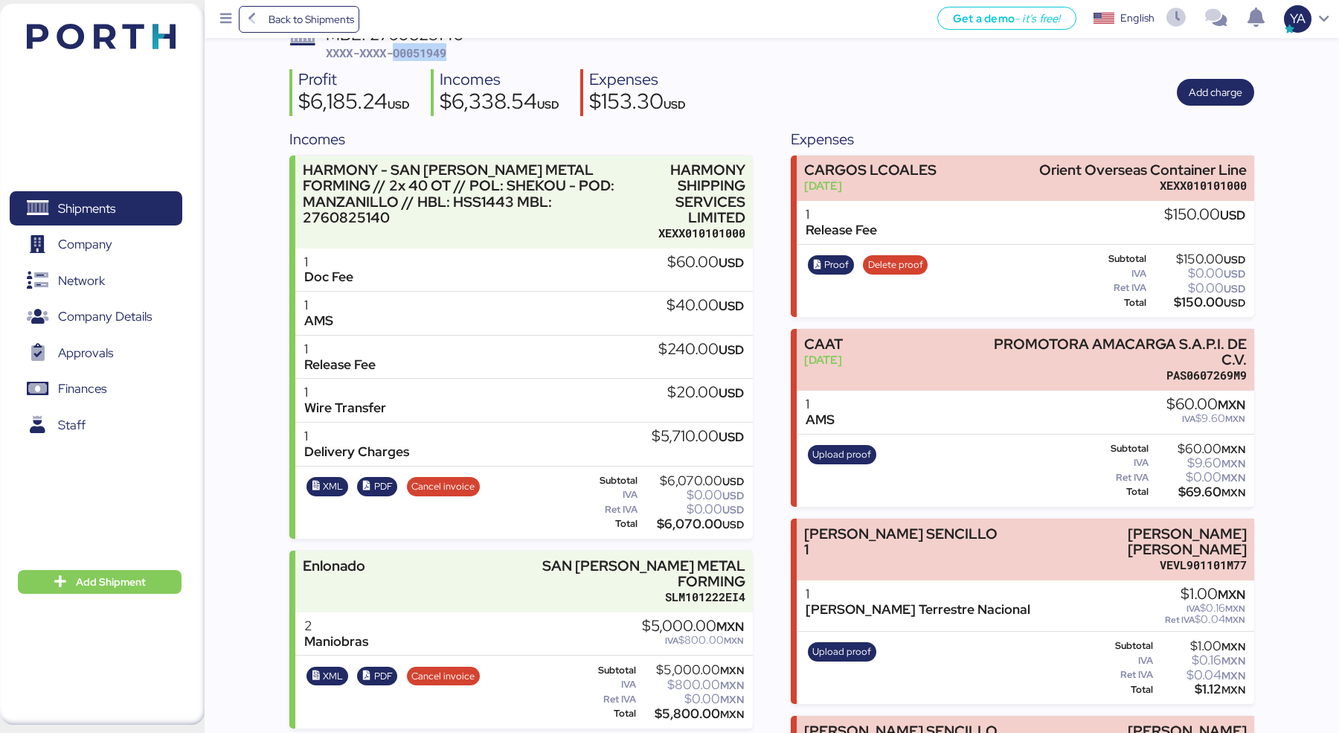
scroll to position [253, 0]
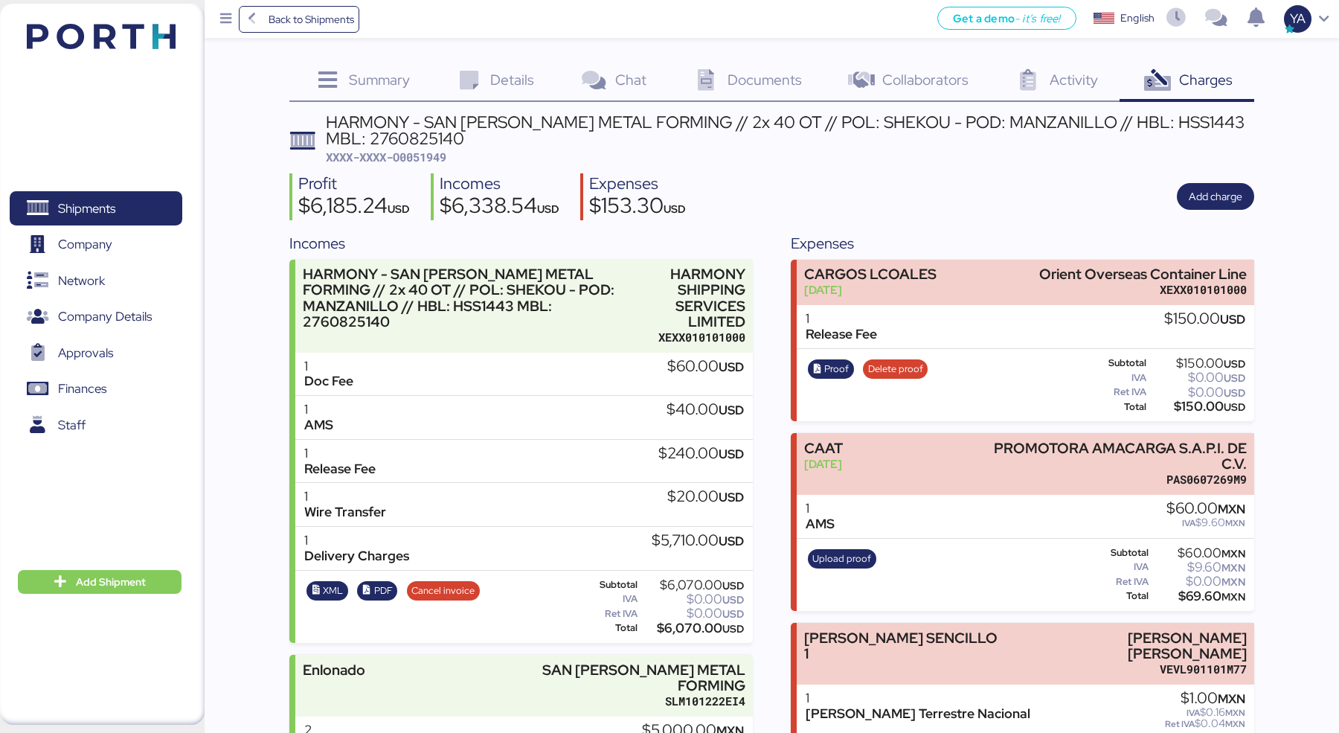
click at [600, 142] on div "HARMONY - SAN [PERSON_NAME] METAL FORMING // 2x 40 OT // POL: SHEKOU - POD: MAN…" at bounding box center [790, 130] width 928 height 33
click at [286, 19] on span "Back to Shipments" at bounding box center [312, 19] width 86 height 18
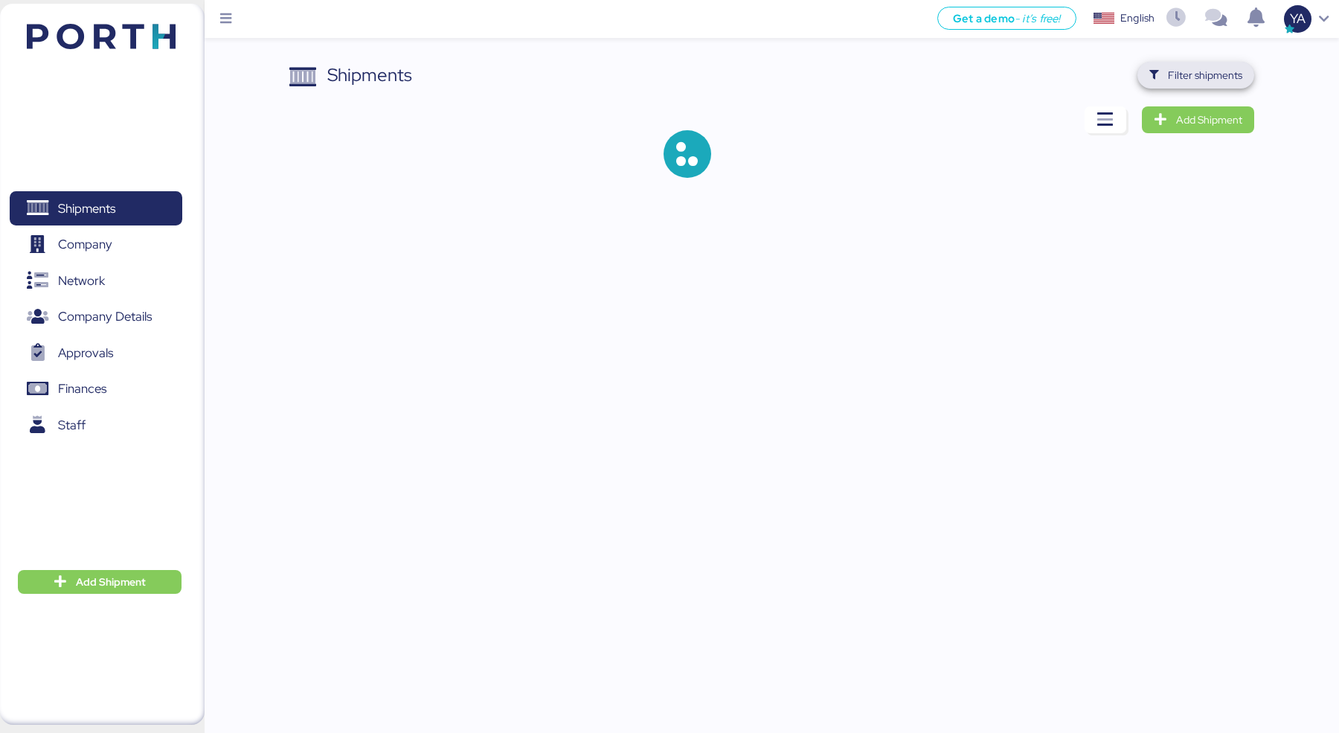
click at [1196, 62] on span "Filter shipments" at bounding box center [1196, 75] width 117 height 27
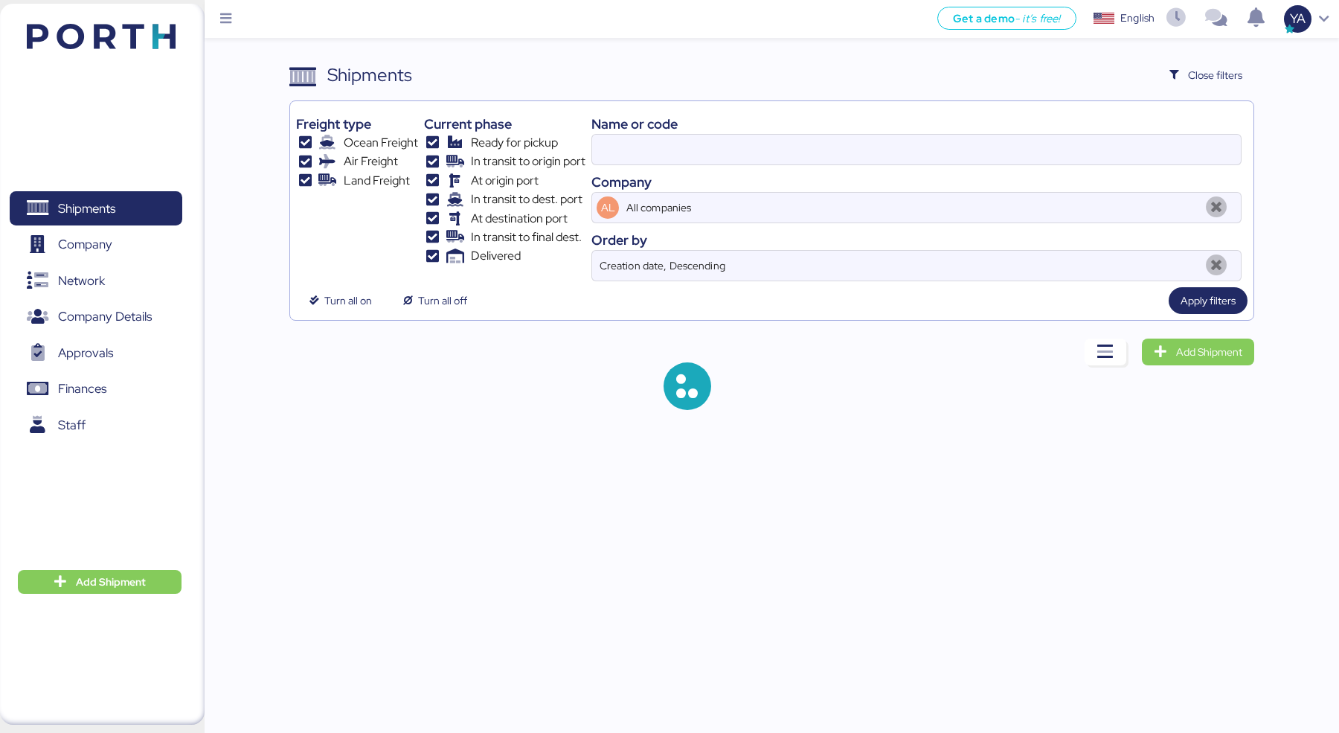
click at [867, 186] on div "Company" at bounding box center [916, 182] width 650 height 20
click at [867, 130] on div "Name or code" at bounding box center [916, 124] width 650 height 20
click at [867, 144] on input at bounding box center [916, 150] width 649 height 30
type input "O0051949"
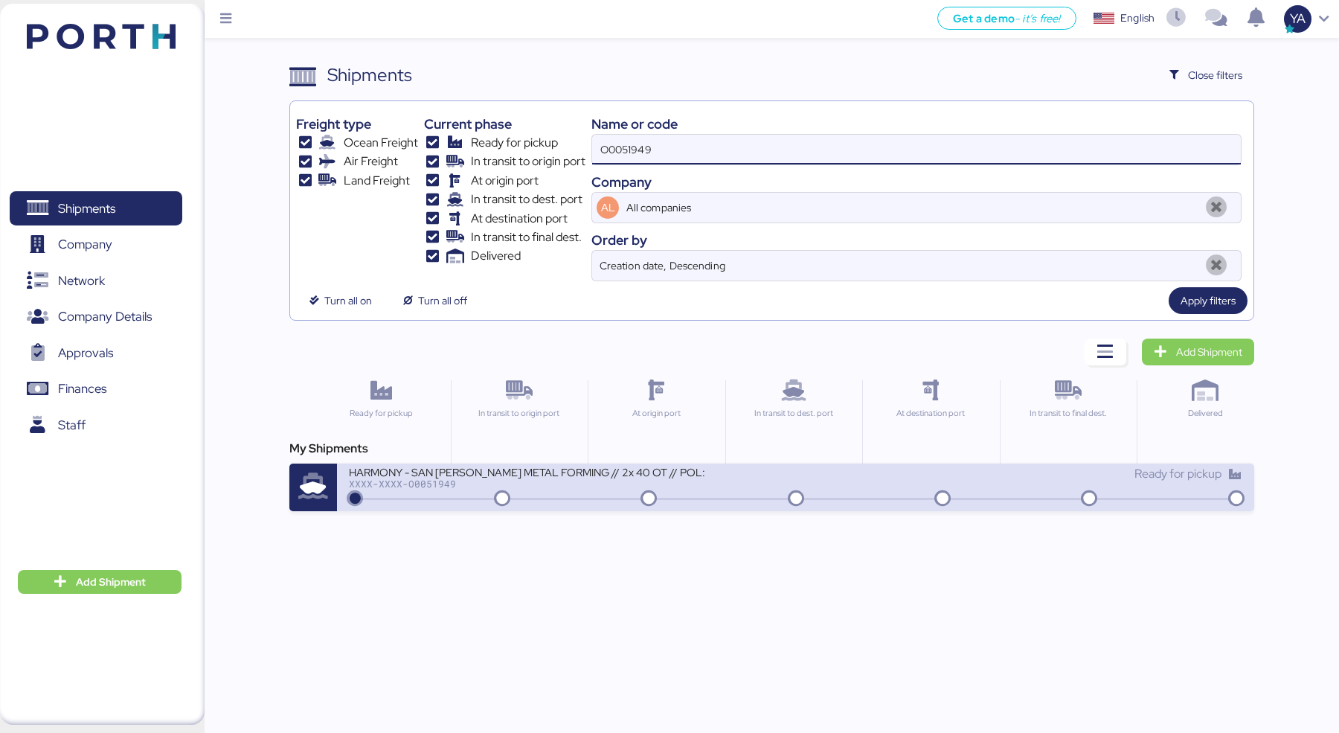
click at [649, 475] on div "HARMONY - SAN [PERSON_NAME] METAL FORMING // 2x 40 OT // POL: SHEKOU - POD: MAN…" at bounding box center [527, 471] width 357 height 13
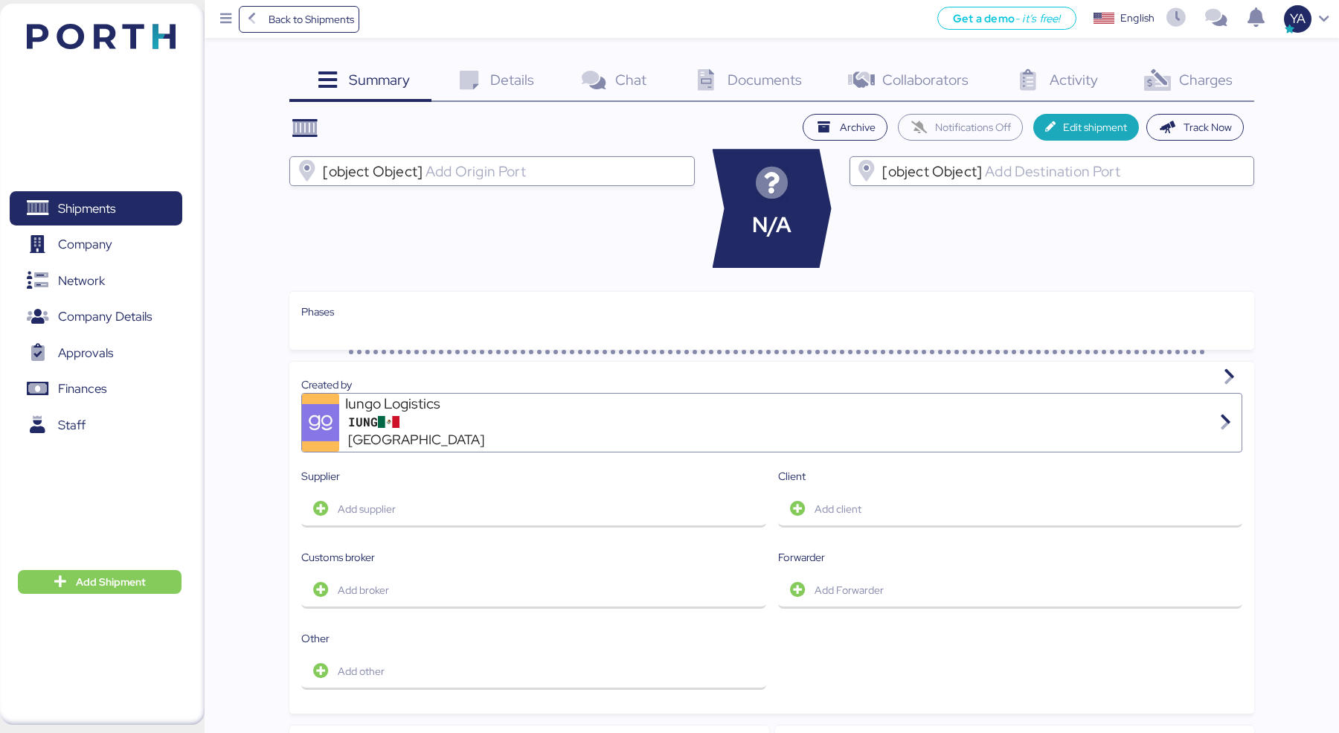
click at [495, 86] on span "Details" at bounding box center [512, 79] width 44 height 19
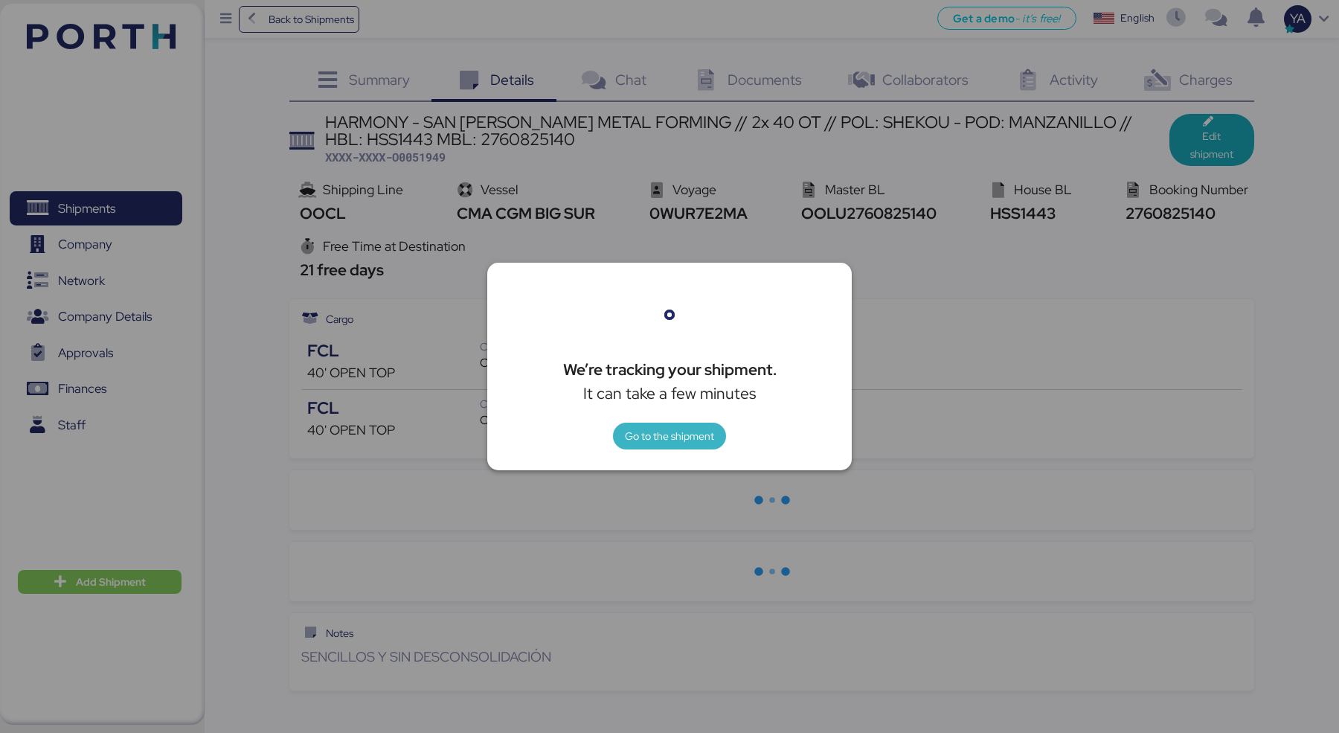
click at [643, 440] on span "Go to the shipment" at bounding box center [669, 436] width 89 height 18
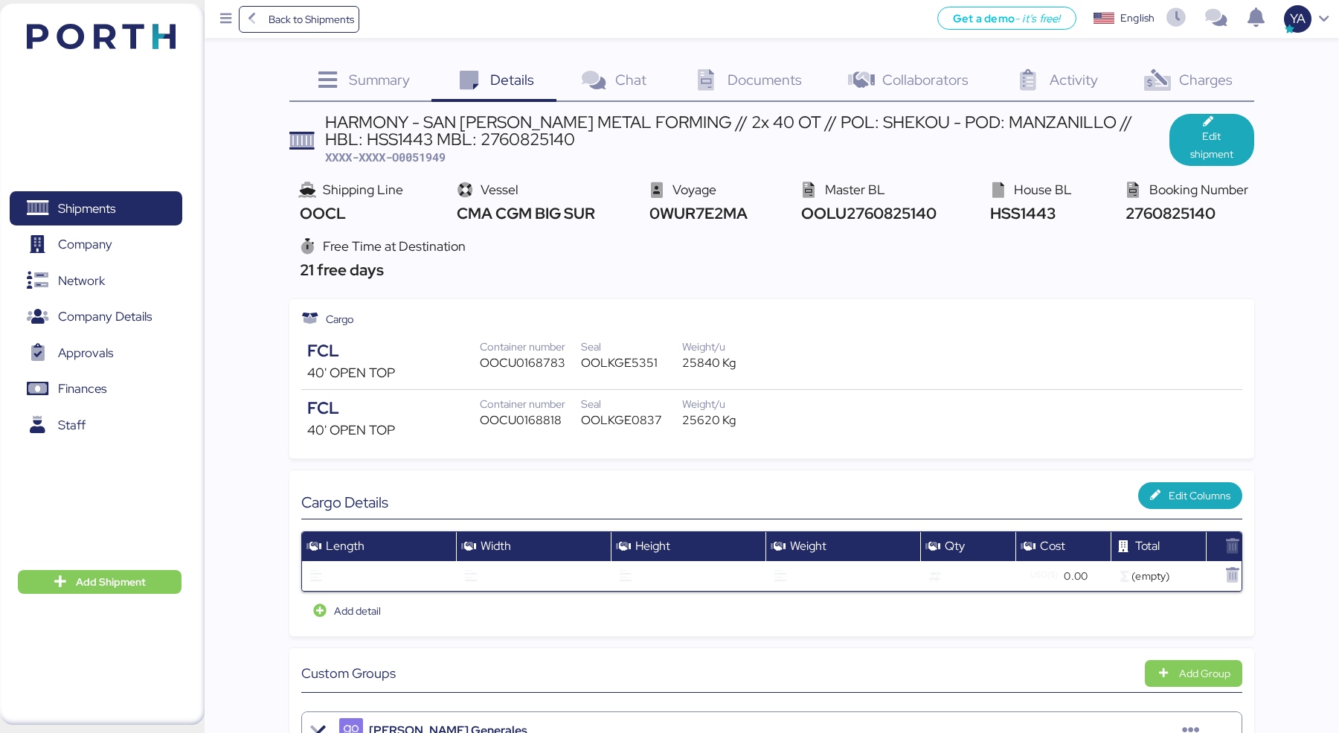
click at [746, 100] on div "Documents 0" at bounding box center [745, 82] width 155 height 40
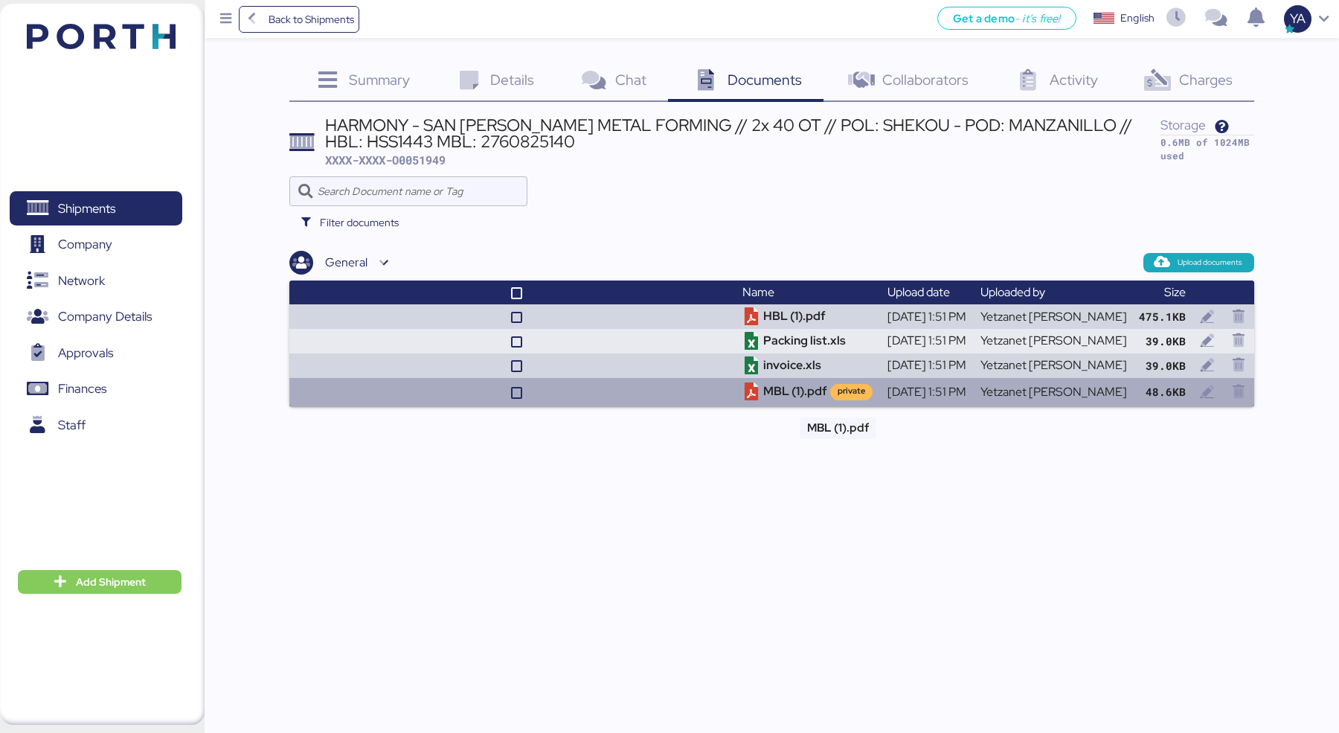
click at [809, 396] on td "MBL (1).pdf private" at bounding box center [809, 392] width 145 height 28
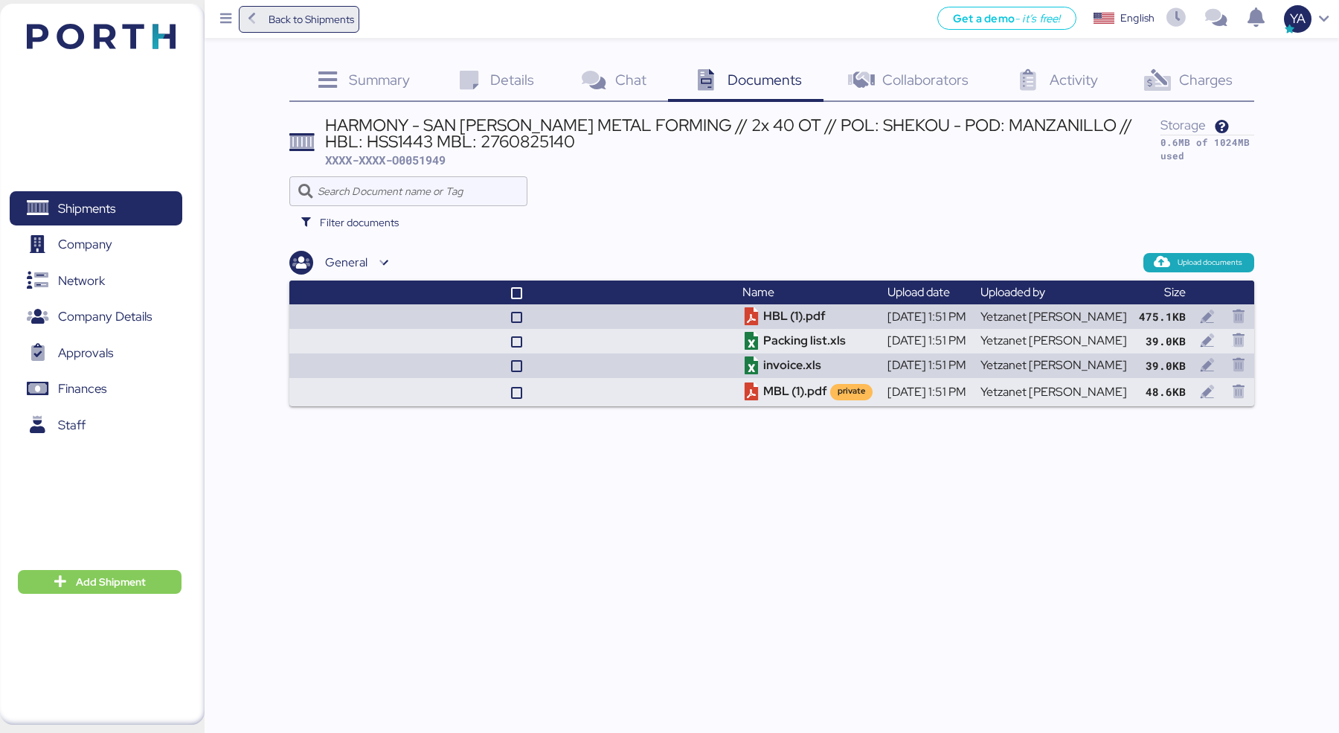
click at [330, 22] on span "Back to Shipments" at bounding box center [312, 19] width 86 height 18
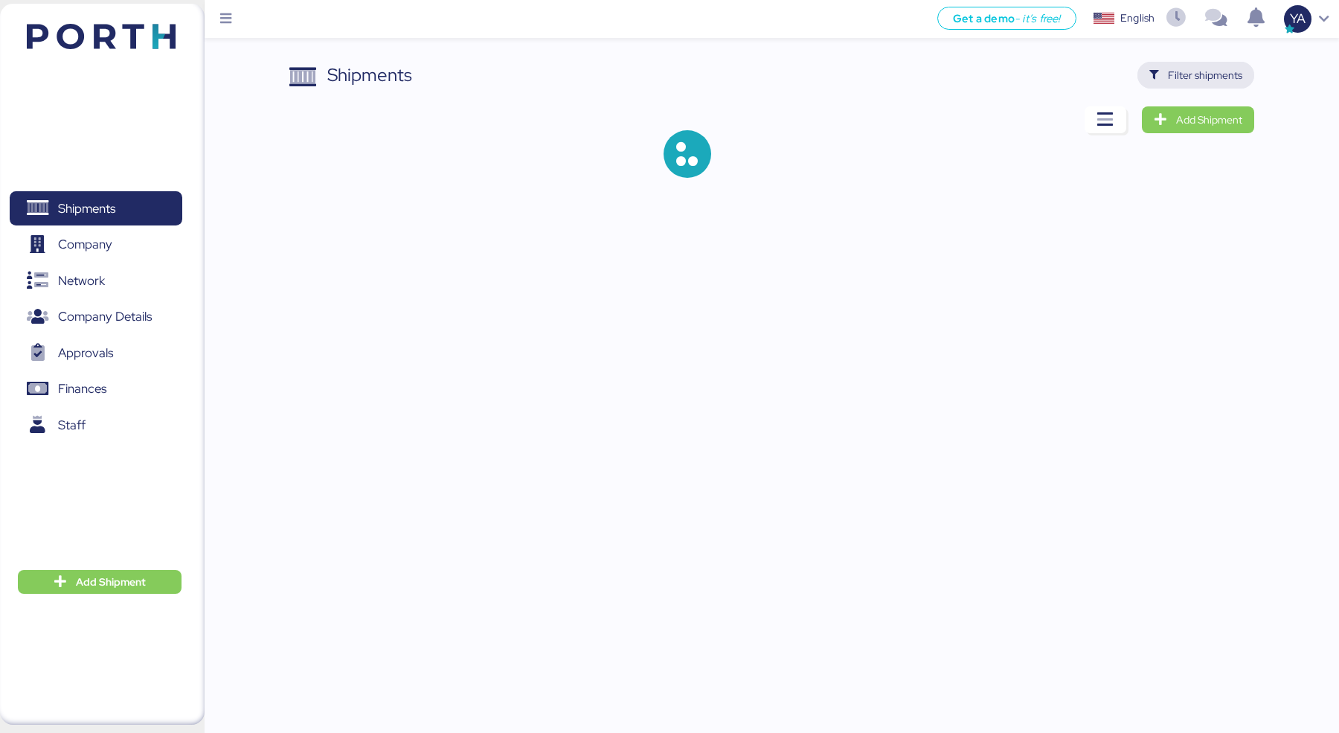
click at [1222, 85] on span "Filter shipments" at bounding box center [1195, 75] width 93 height 21
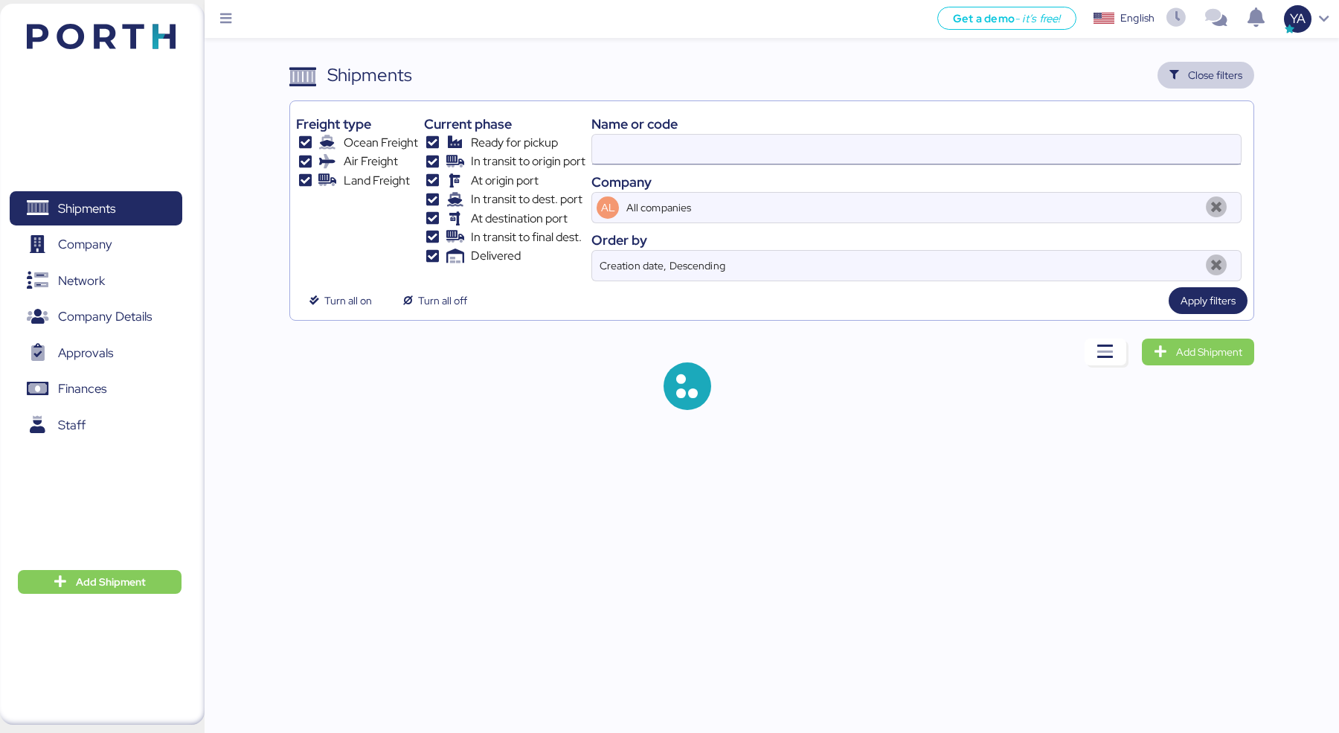
click at [956, 162] on input at bounding box center [916, 150] width 649 height 30
paste input "O0051986"
type input "O0051986"
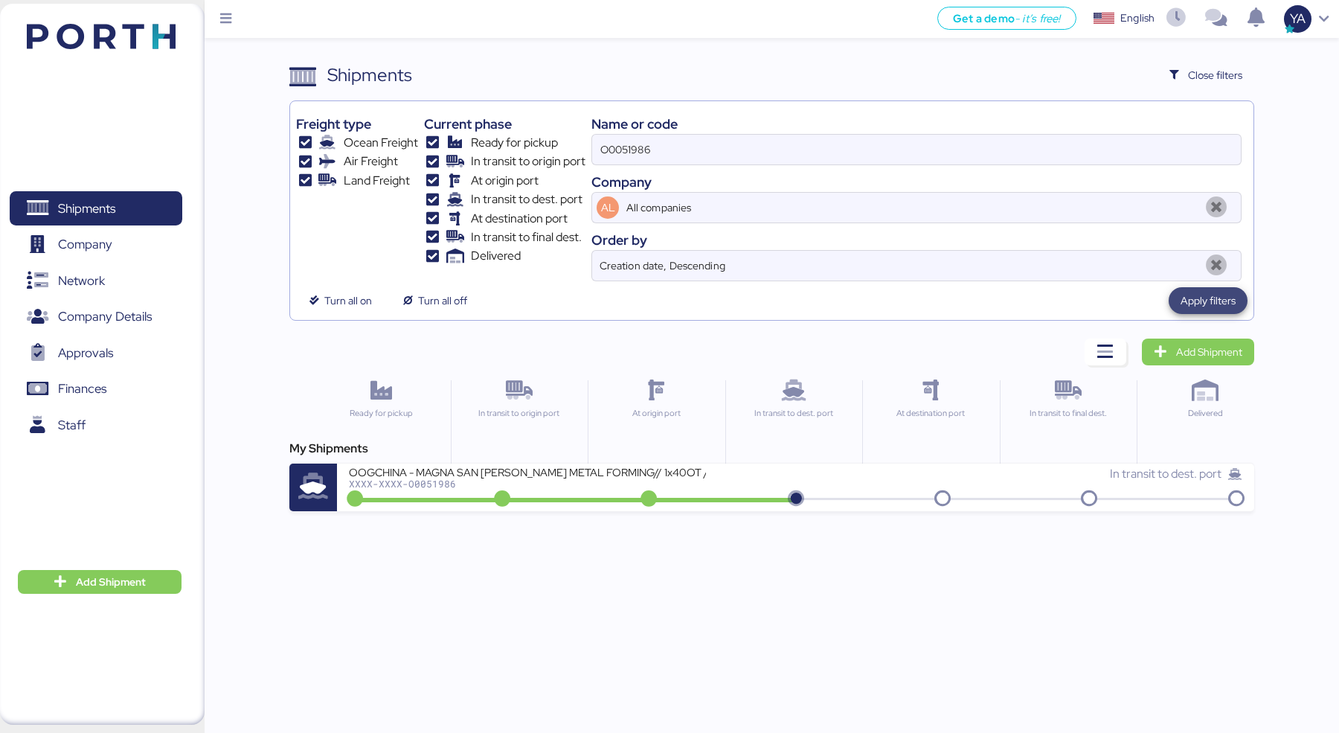
click at [1199, 294] on span "Apply filters" at bounding box center [1208, 301] width 55 height 18
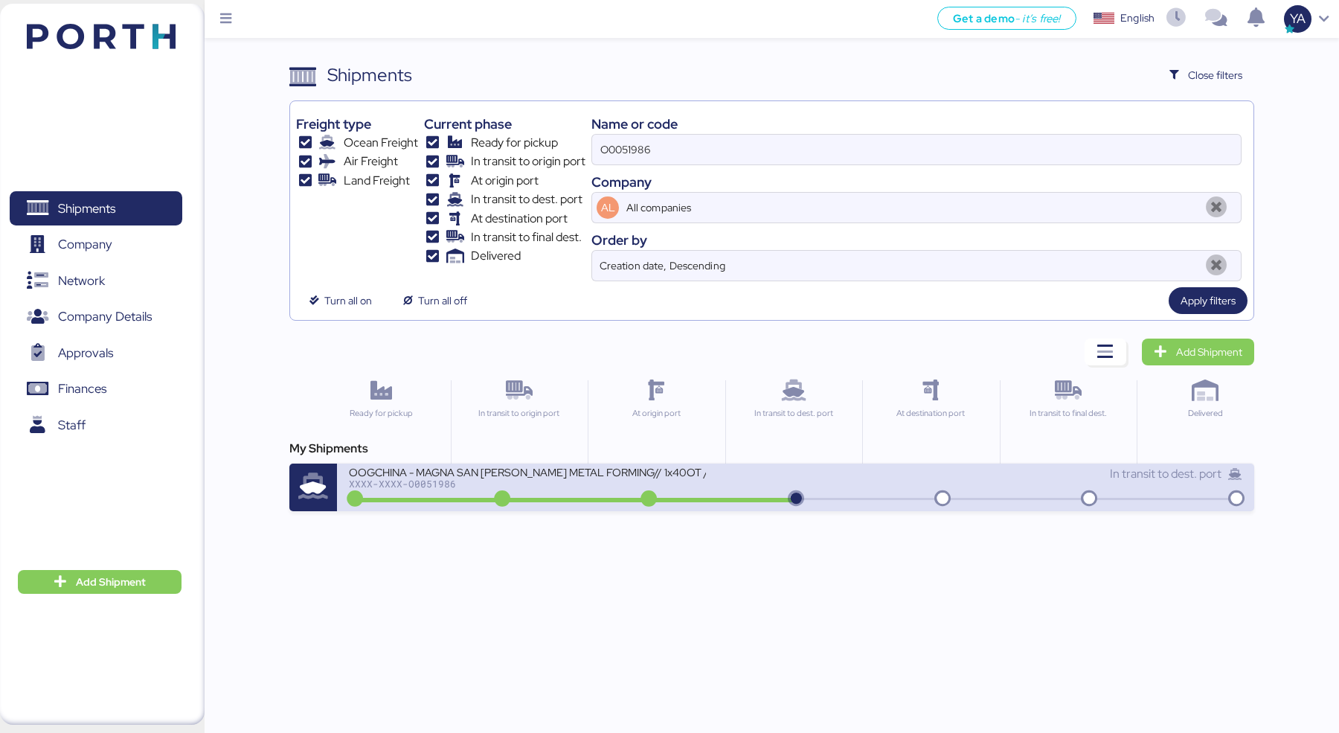
click at [703, 465] on div "OOGCHINA - MAGNA SAN [PERSON_NAME] METAL FORMING// 1x40OT // YANTIAN - MANZANIL…" at bounding box center [527, 471] width 357 height 13
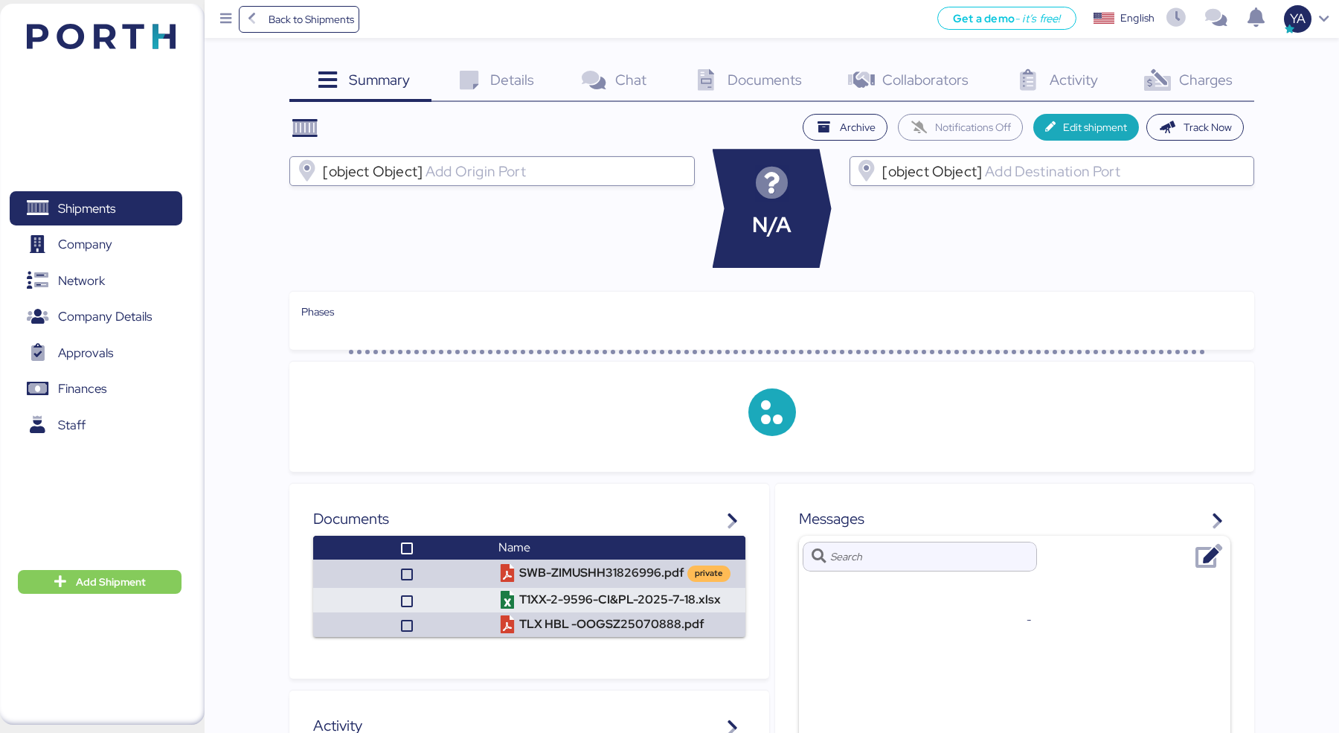
click at [1195, 80] on span "Charges" at bounding box center [1206, 79] width 54 height 19
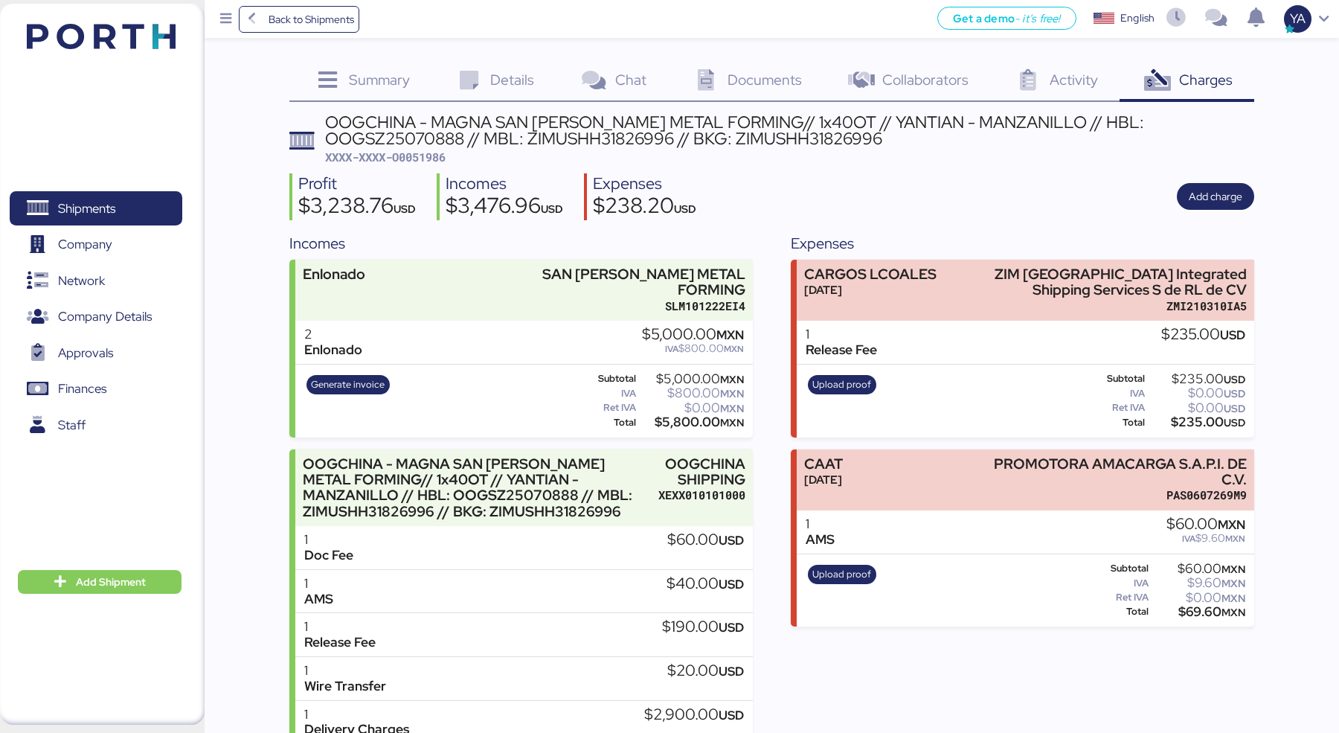
click at [737, 83] on span "Documents" at bounding box center [765, 79] width 74 height 19
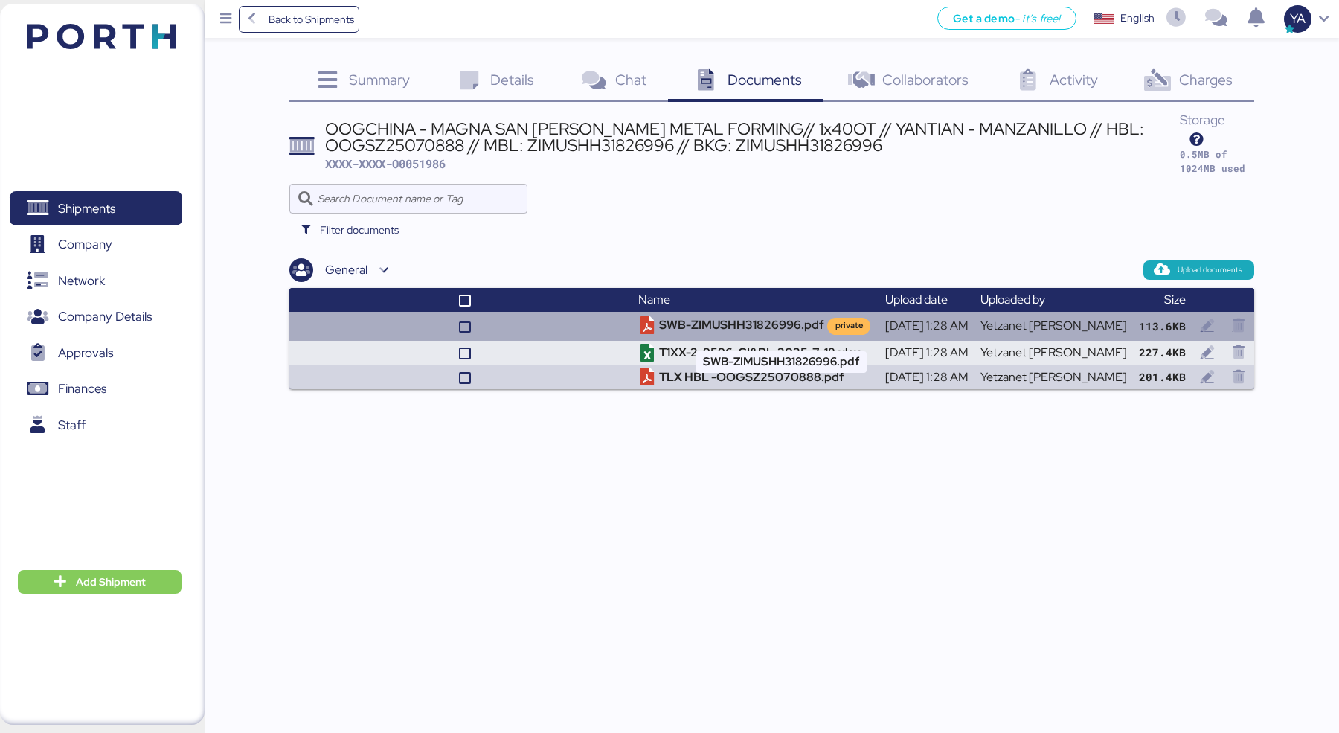
click at [713, 331] on td "SWB-ZIMUSHH31826996.pdf private" at bounding box center [755, 326] width 246 height 28
click at [737, 322] on td "SWB-ZIMUSHH31826996.pdf private" at bounding box center [755, 326] width 246 height 28
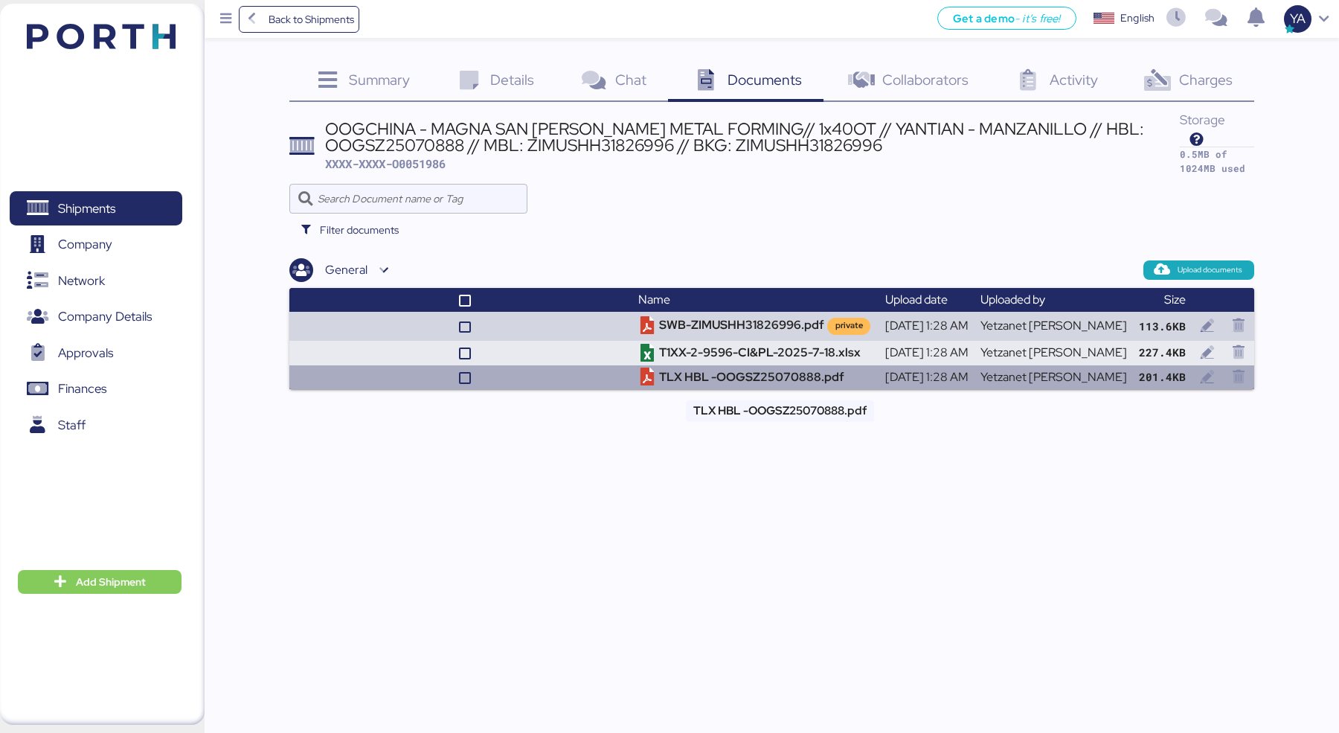
click at [714, 382] on td "TLX HBL -OOGSZ25070888.pdf" at bounding box center [755, 377] width 246 height 25
